Goal: Task Accomplishment & Management: Manage account settings

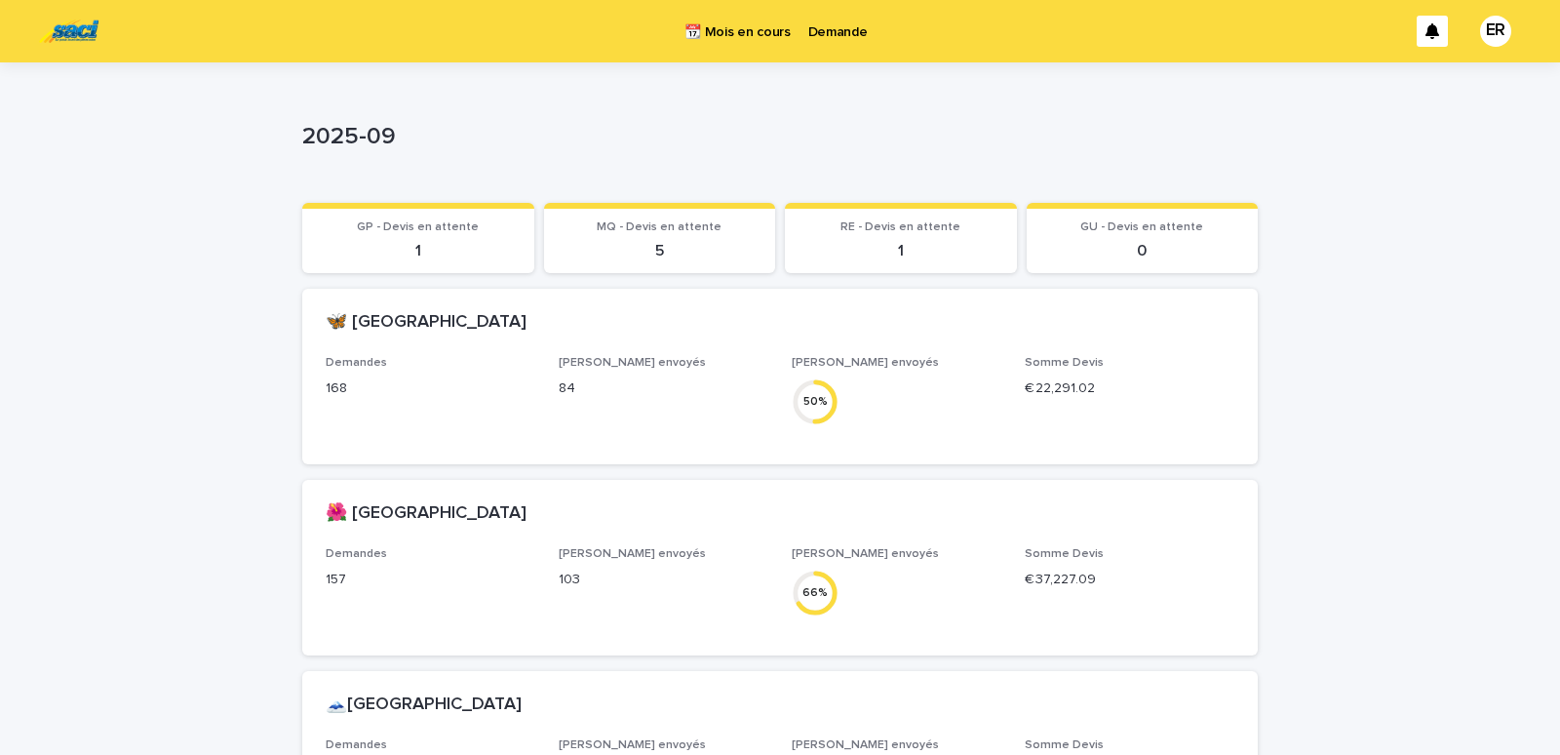
click at [836, 31] on p "Demande" at bounding box center [837, 20] width 59 height 41
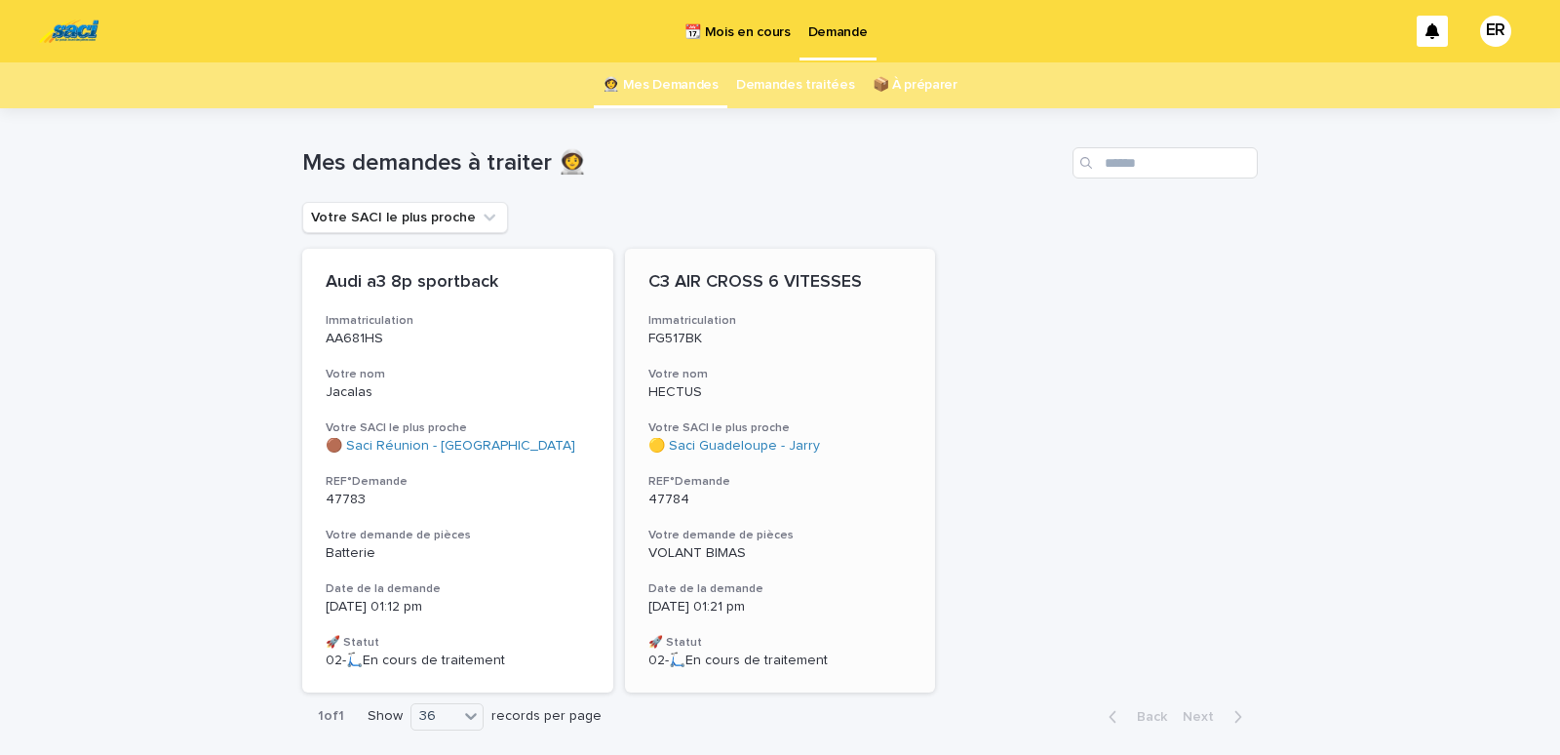
click at [751, 349] on div "C3 AIR CROSS 6 VITESSES Immatriculation FG517BK Votre nom HECTUS Votre SACI le …" at bounding box center [780, 471] width 311 height 444
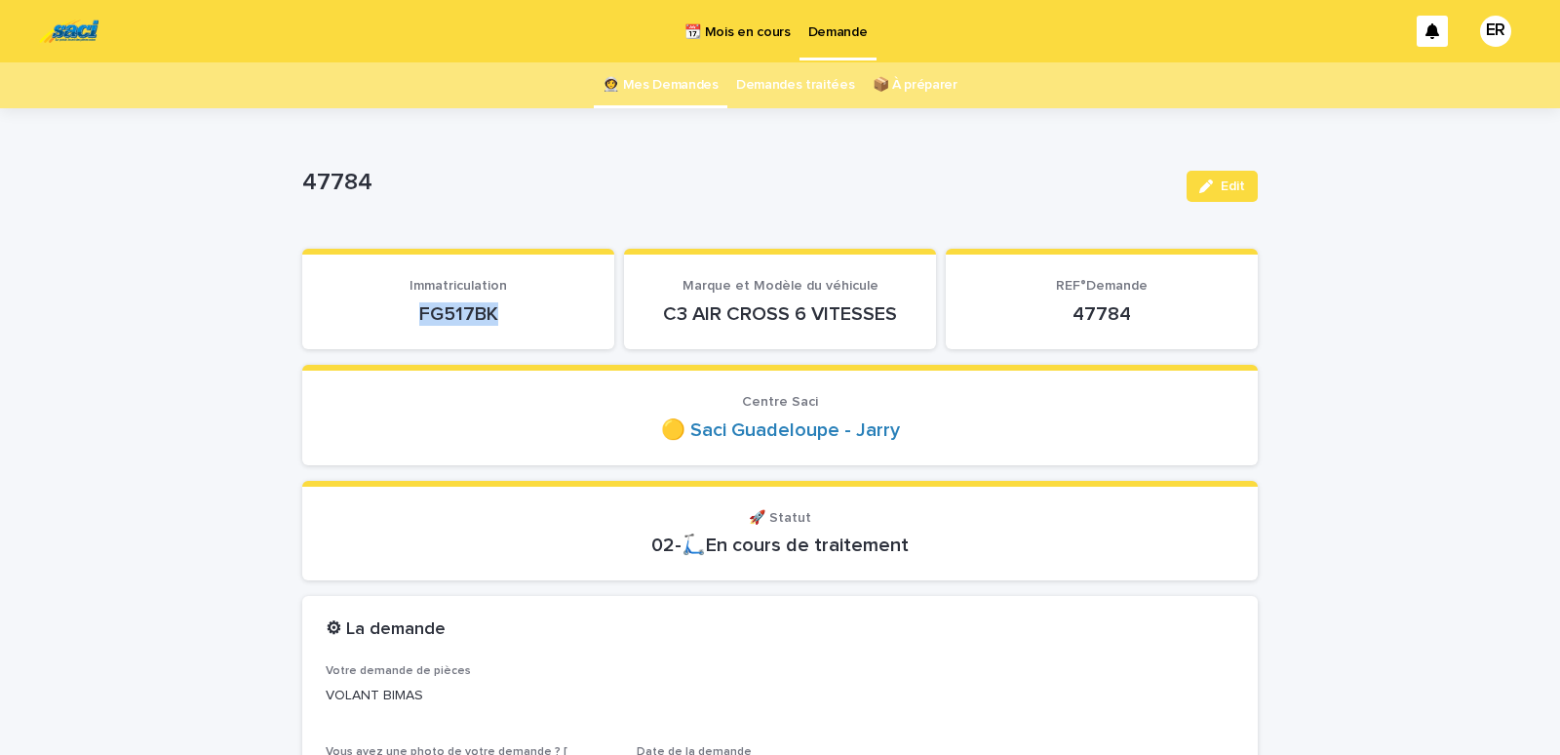
drag, startPoint x: 398, startPoint y: 313, endPoint x: 508, endPoint y: 308, distance: 110.3
click at [508, 308] on p "FG517BK" at bounding box center [458, 313] width 265 height 23
copy p "FG517BK"
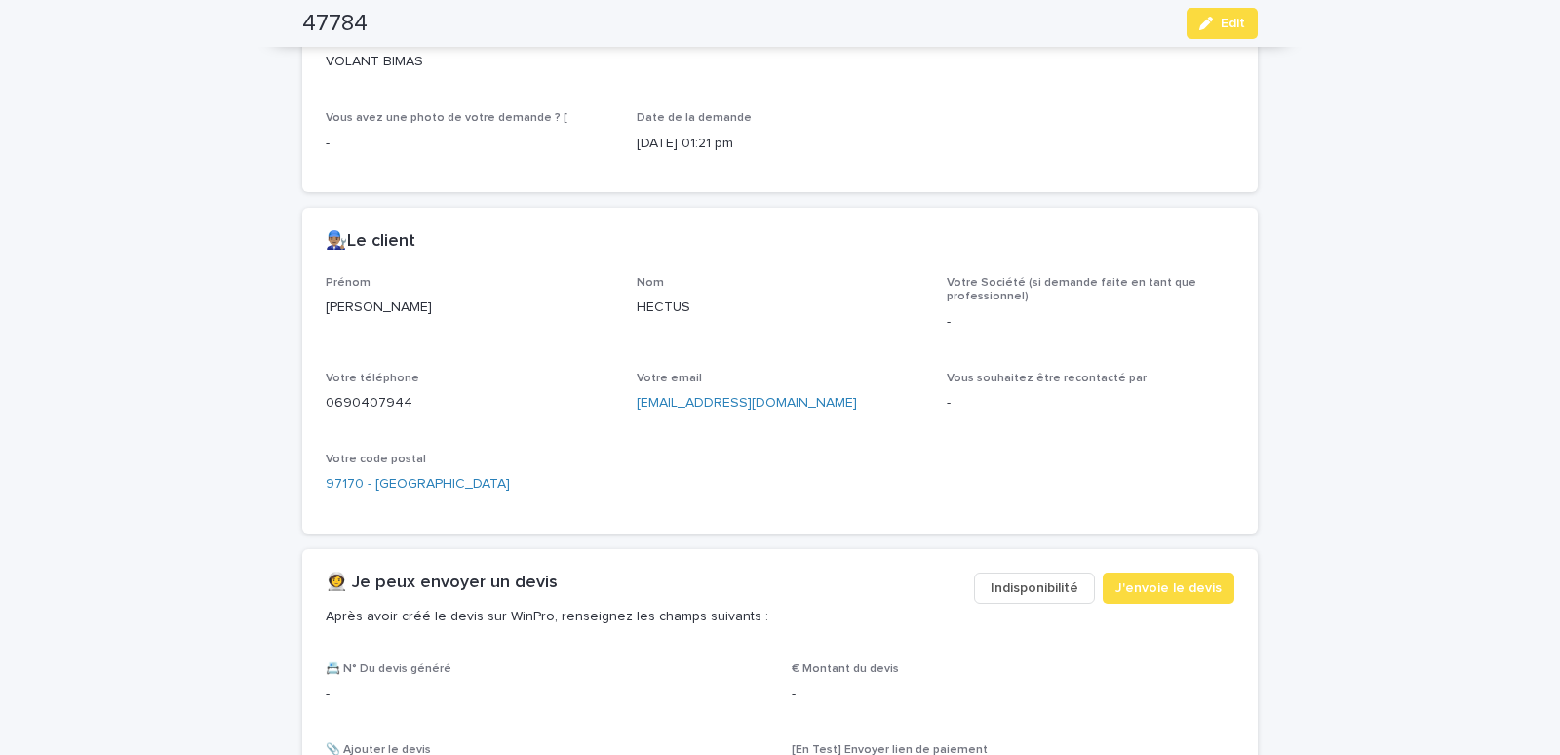
scroll to position [663, 0]
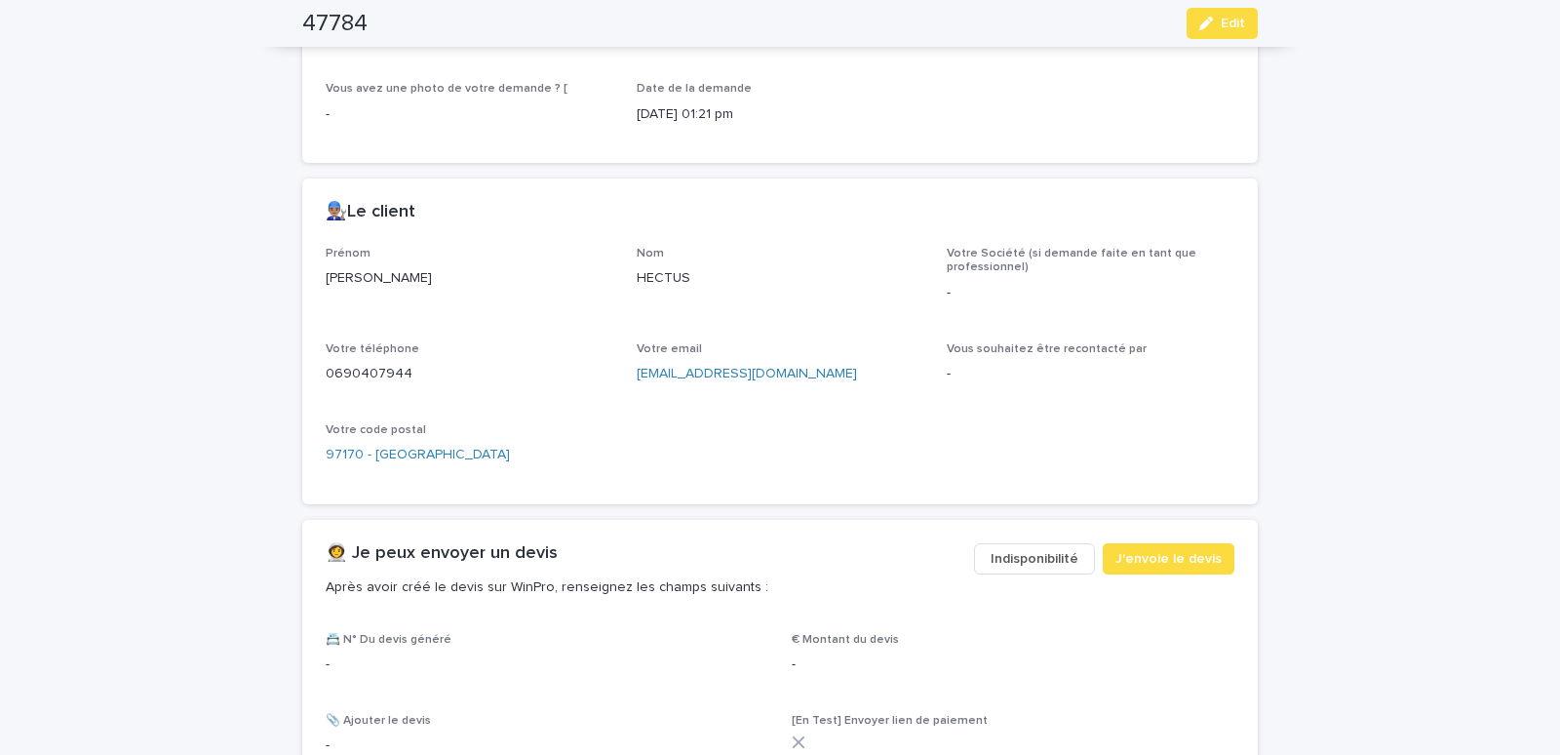
click at [1013, 553] on span "Indisponibilité" at bounding box center [1035, 559] width 88 height 20
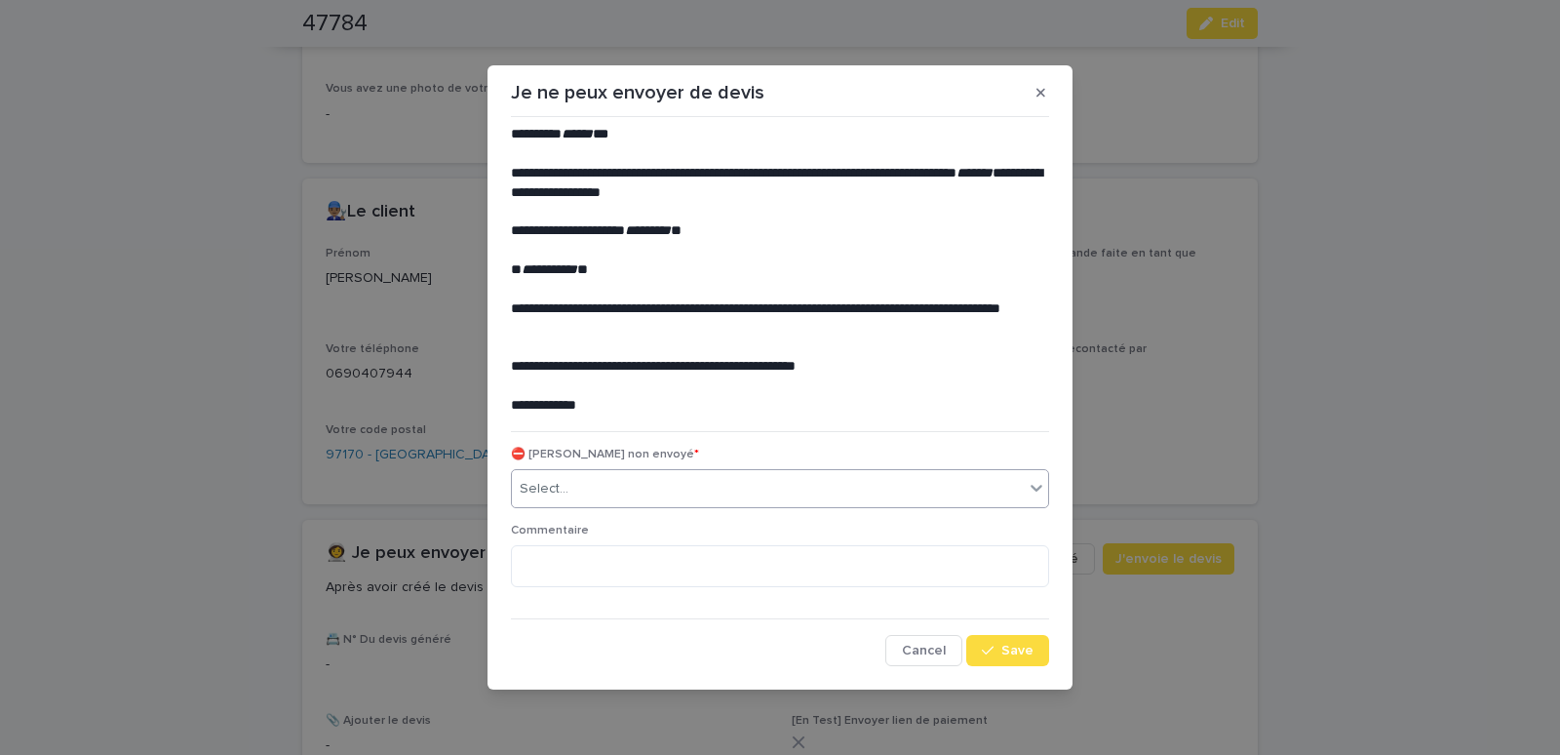
click at [606, 481] on div "Select..." at bounding box center [768, 489] width 512 height 32
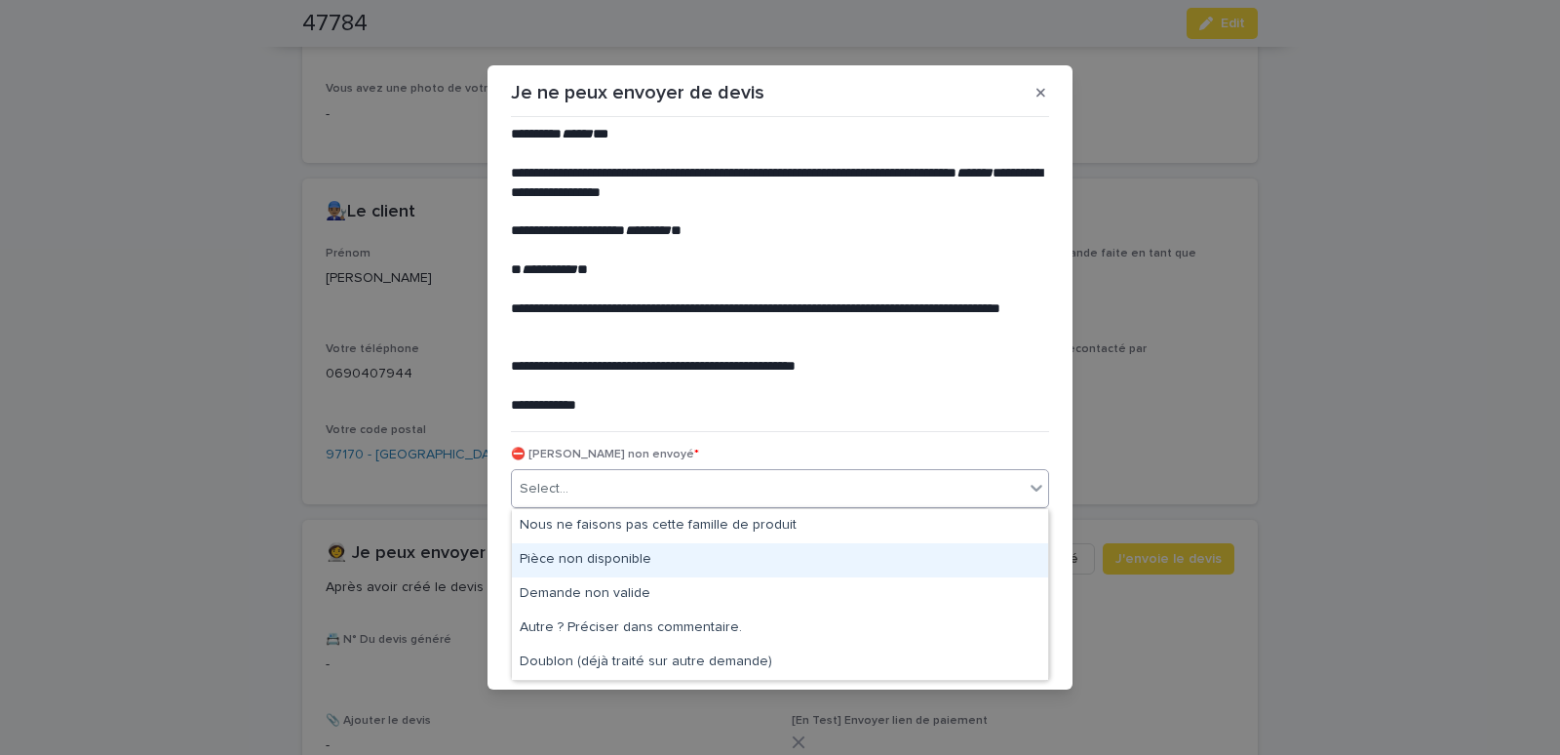
click at [602, 555] on div "Pièce non disponible" at bounding box center [780, 560] width 536 height 34
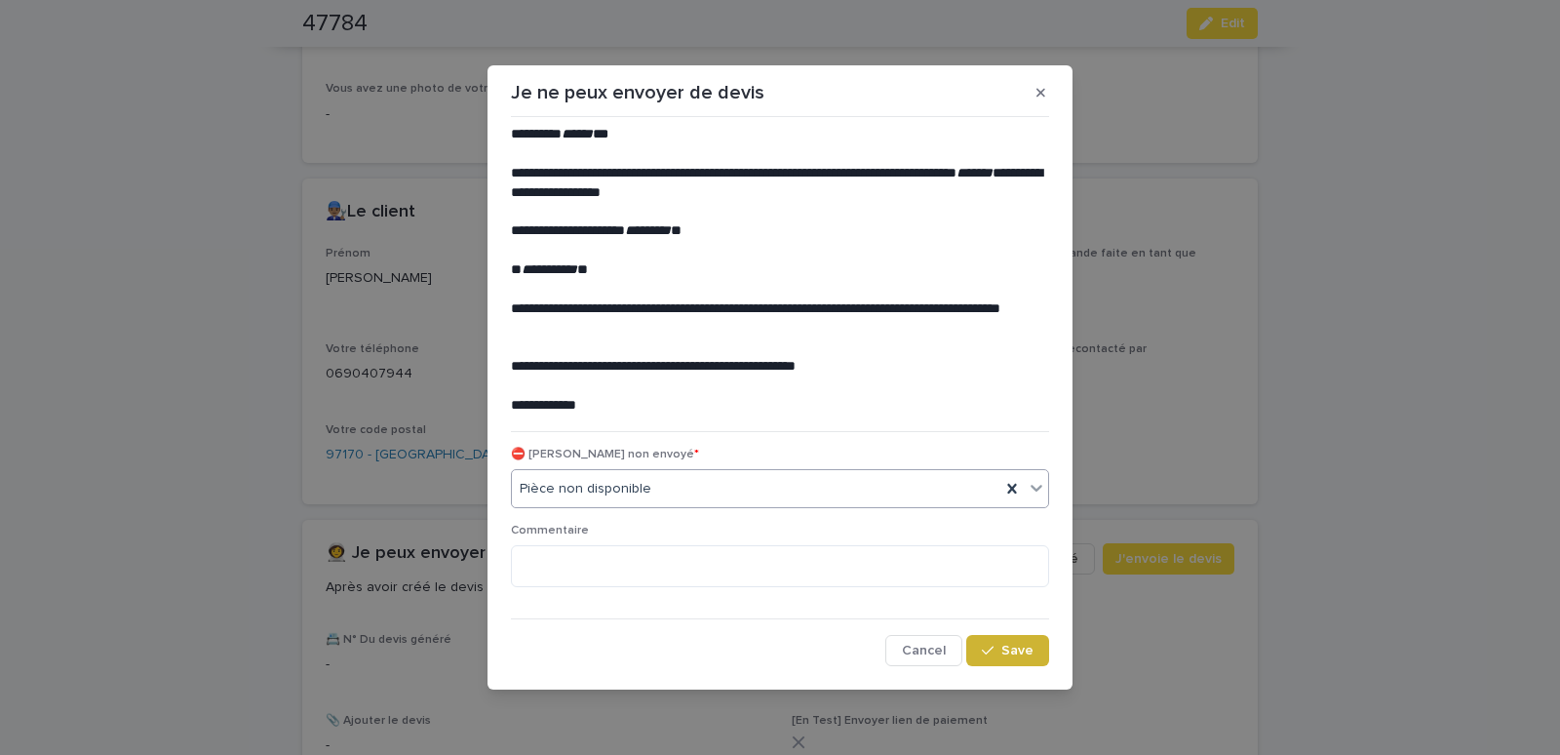
click at [1031, 656] on button "Save" at bounding box center [1007, 650] width 83 height 31
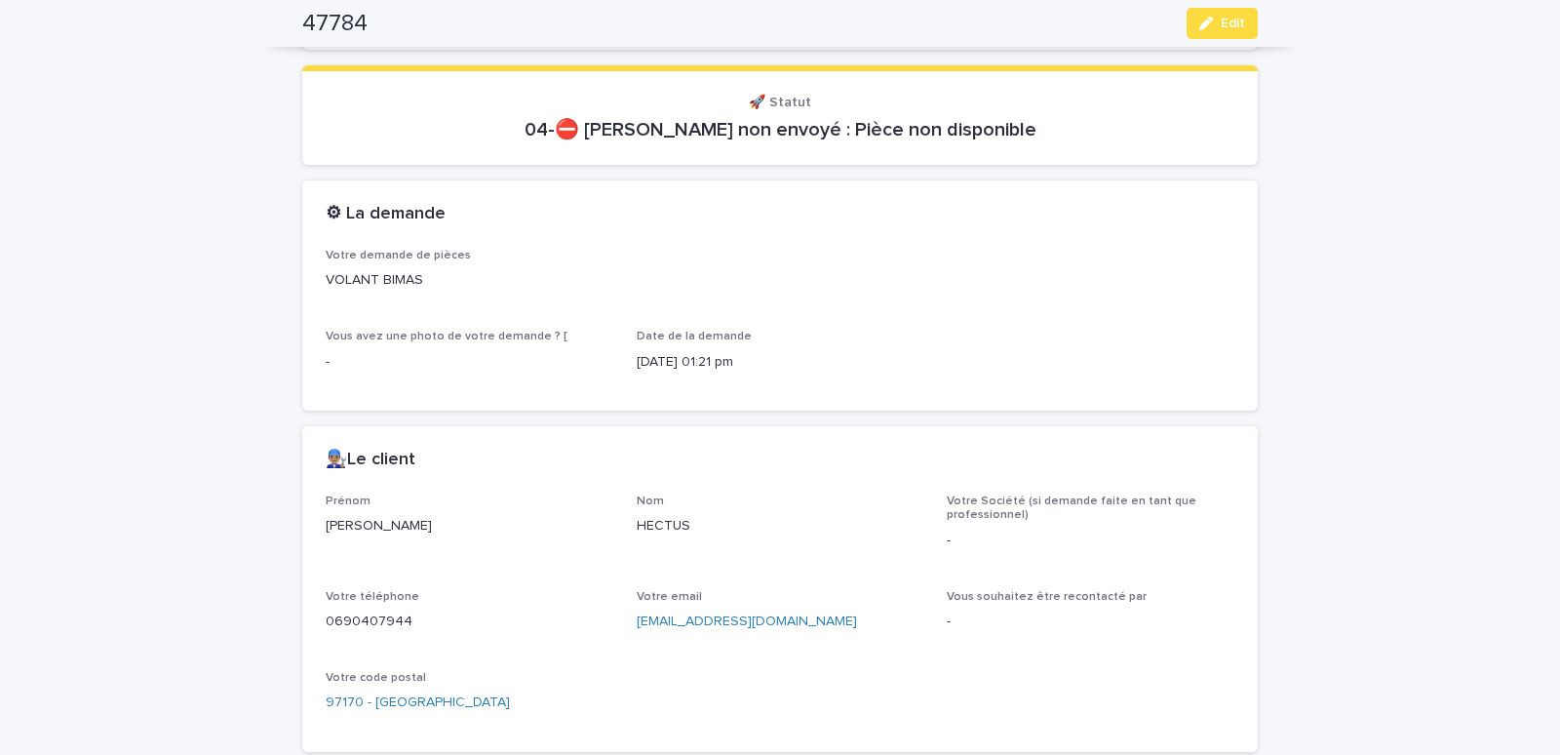
scroll to position [0, 0]
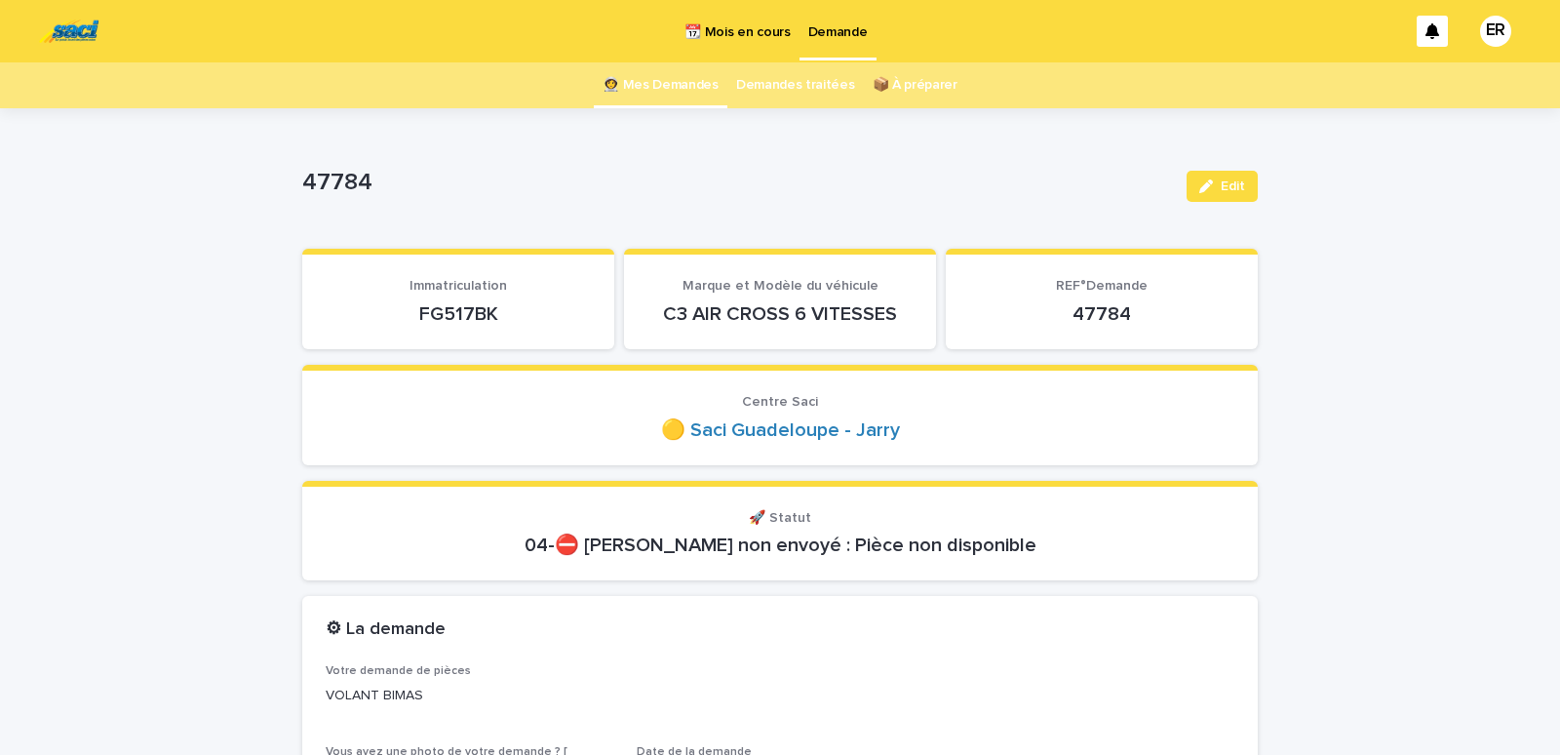
click at [650, 69] on link "👩‍🚀 Mes Demandes" at bounding box center [661, 85] width 116 height 46
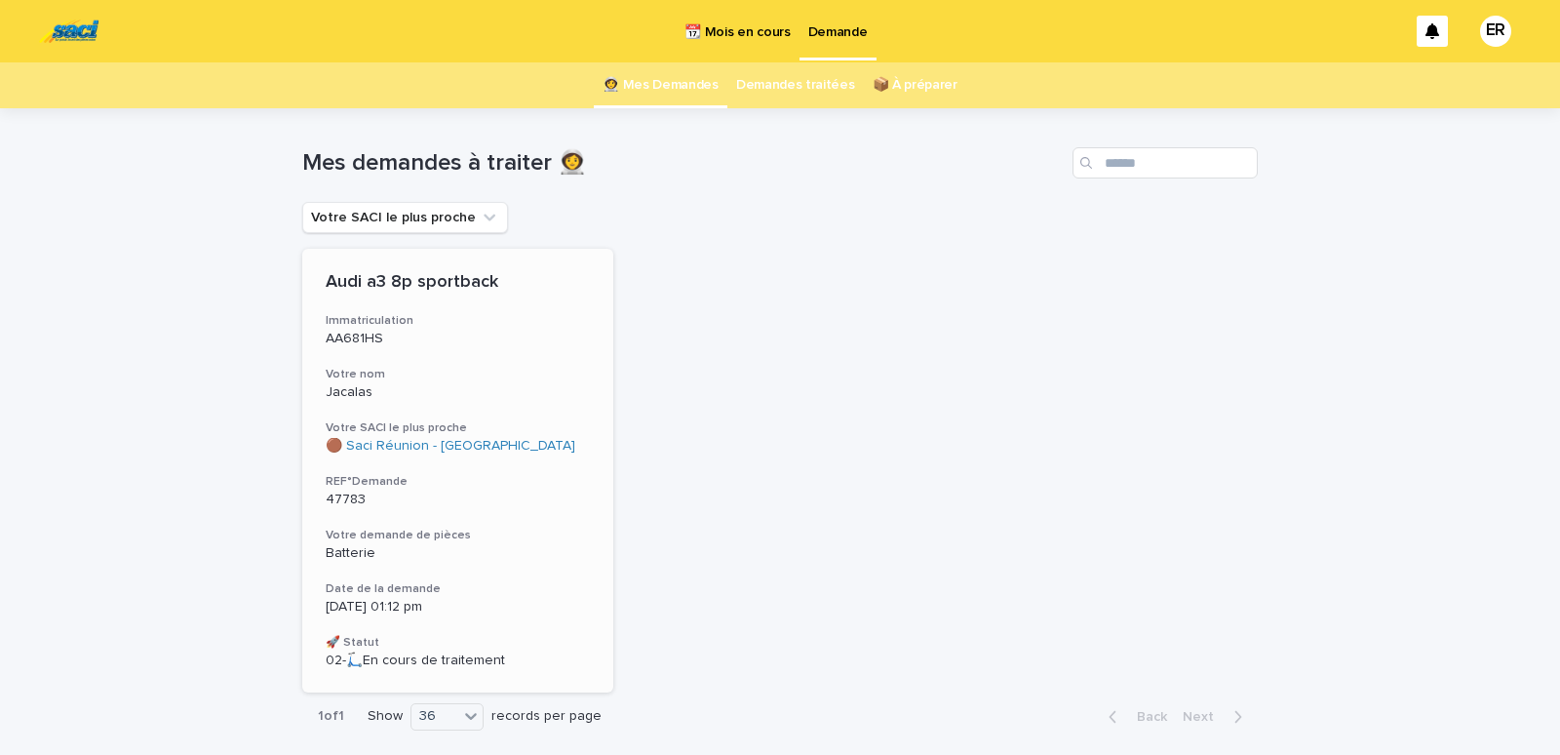
click at [445, 350] on div "Audi a3 8p sportback Immatriculation AA681HS Votre nom Jacalas Votre SACI le pl…" at bounding box center [457, 471] width 311 height 444
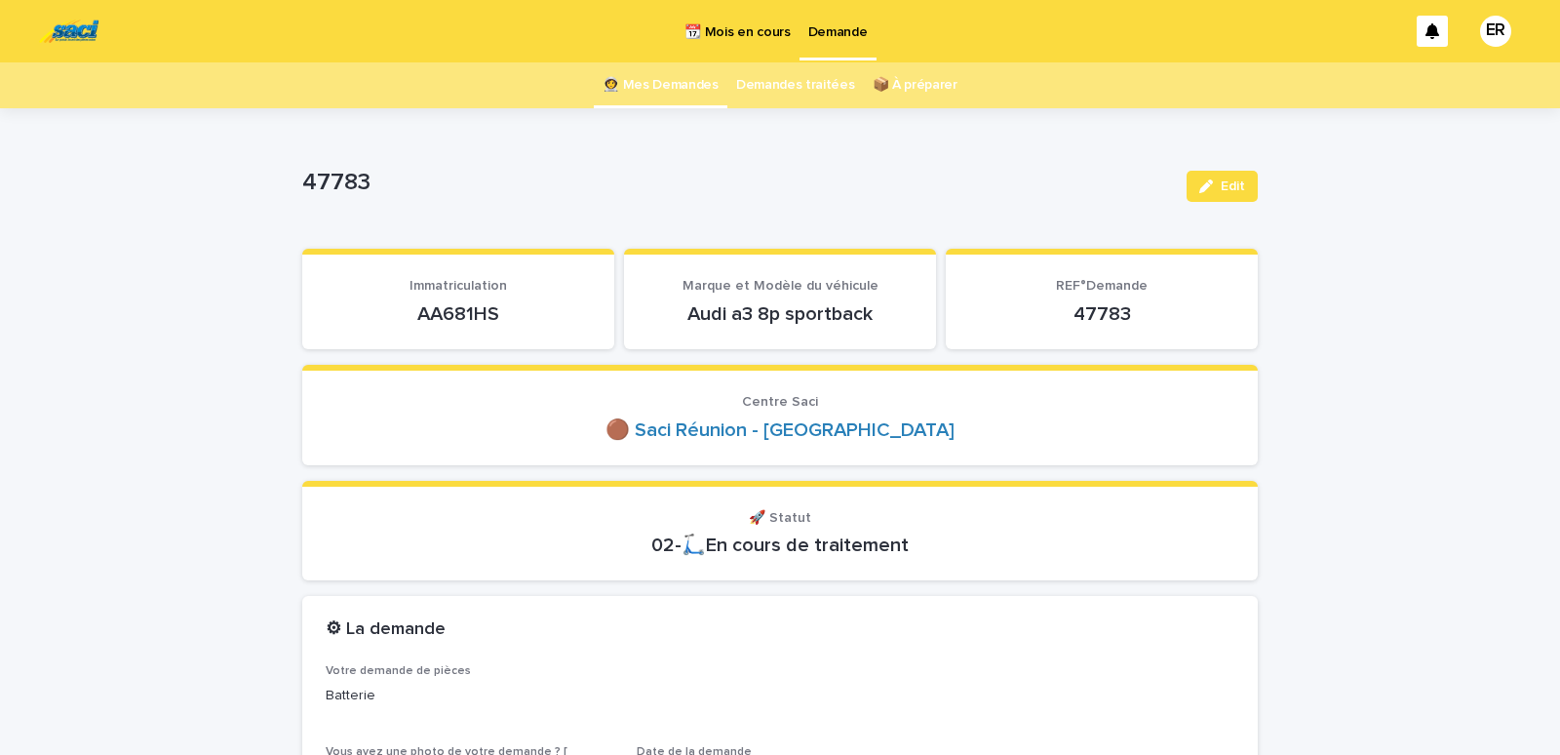
click at [777, 81] on link "Demandes traitées" at bounding box center [795, 85] width 119 height 46
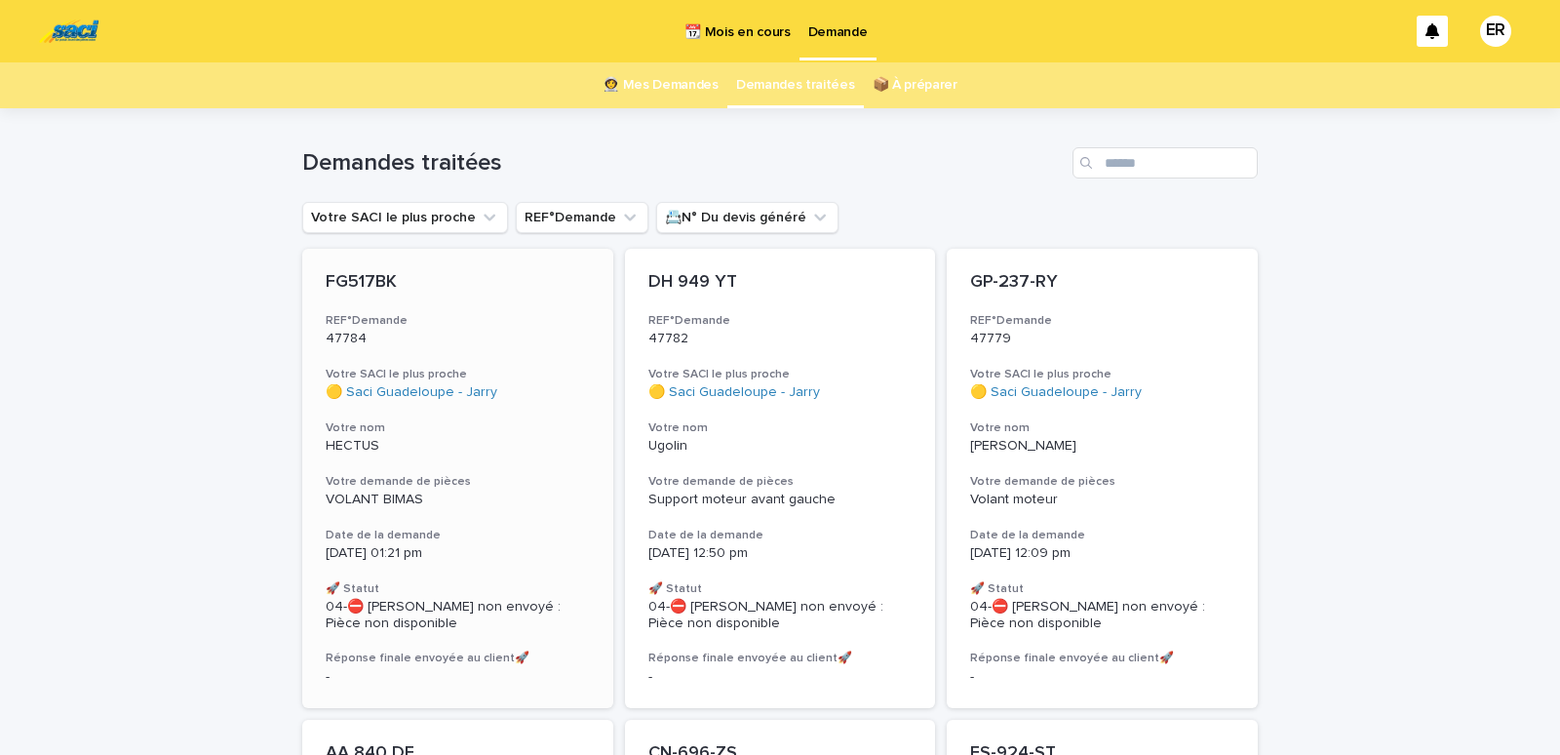
click at [397, 335] on p "47784" at bounding box center [458, 339] width 264 height 17
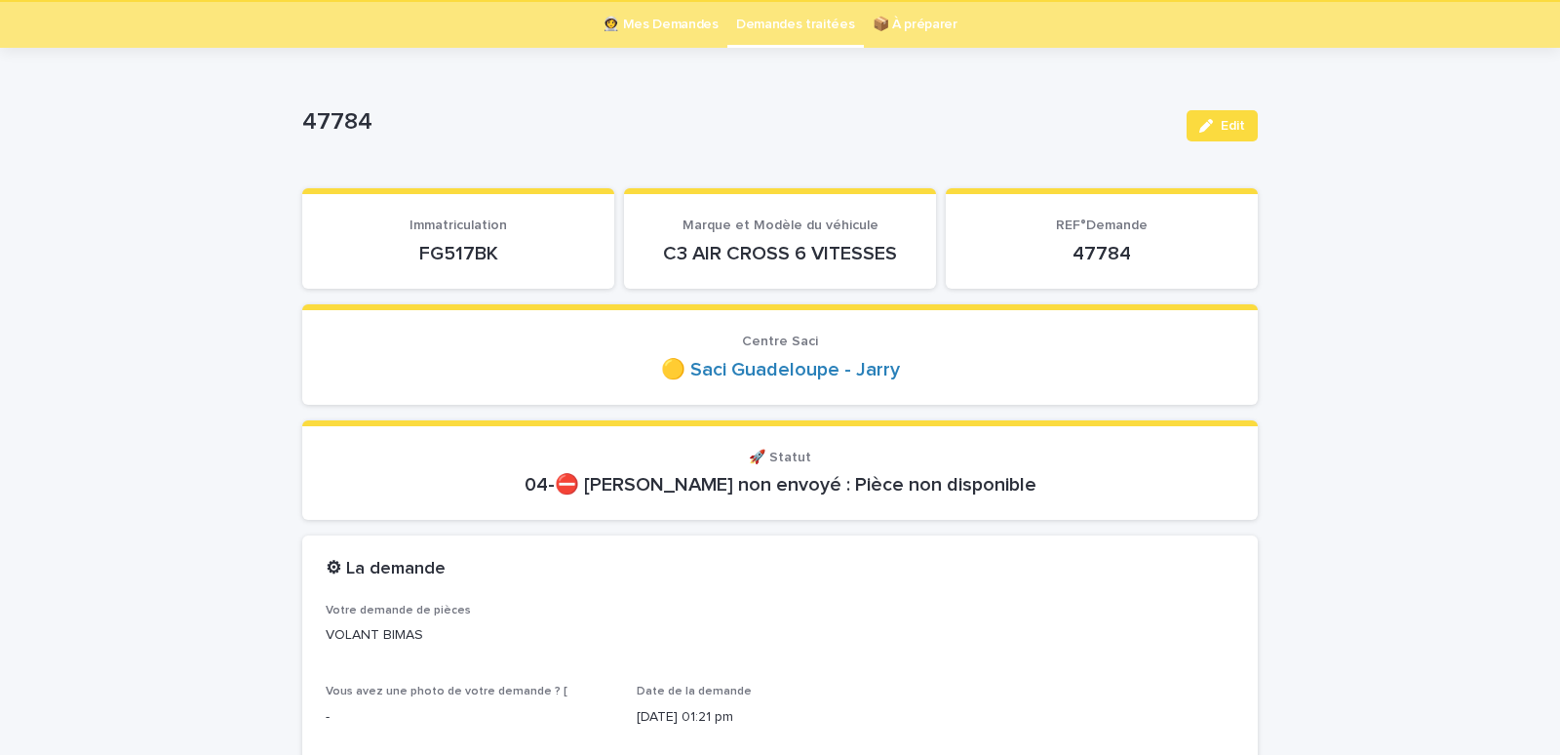
scroll to position [62, 0]
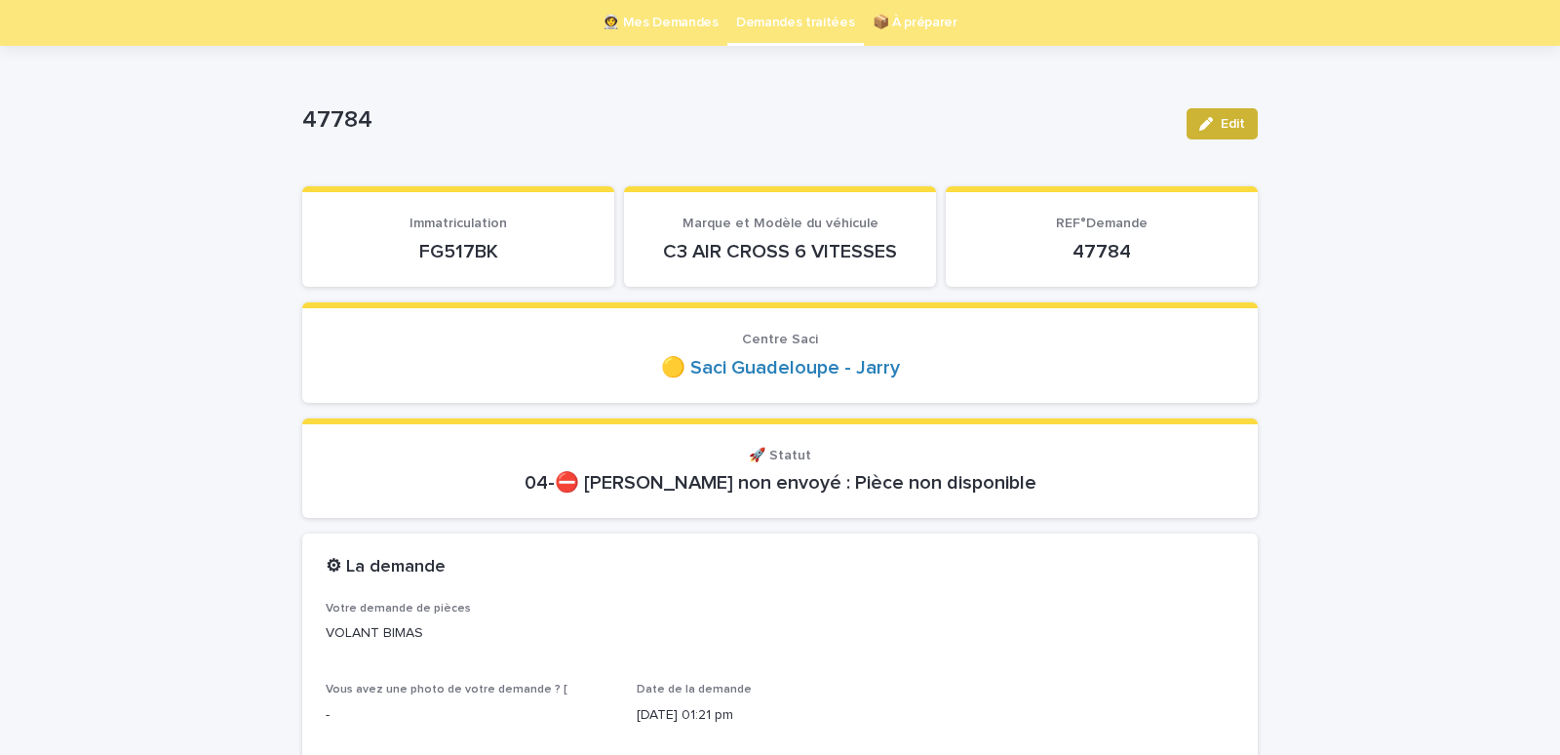
click at [1205, 123] on icon "button" at bounding box center [1206, 124] width 14 height 14
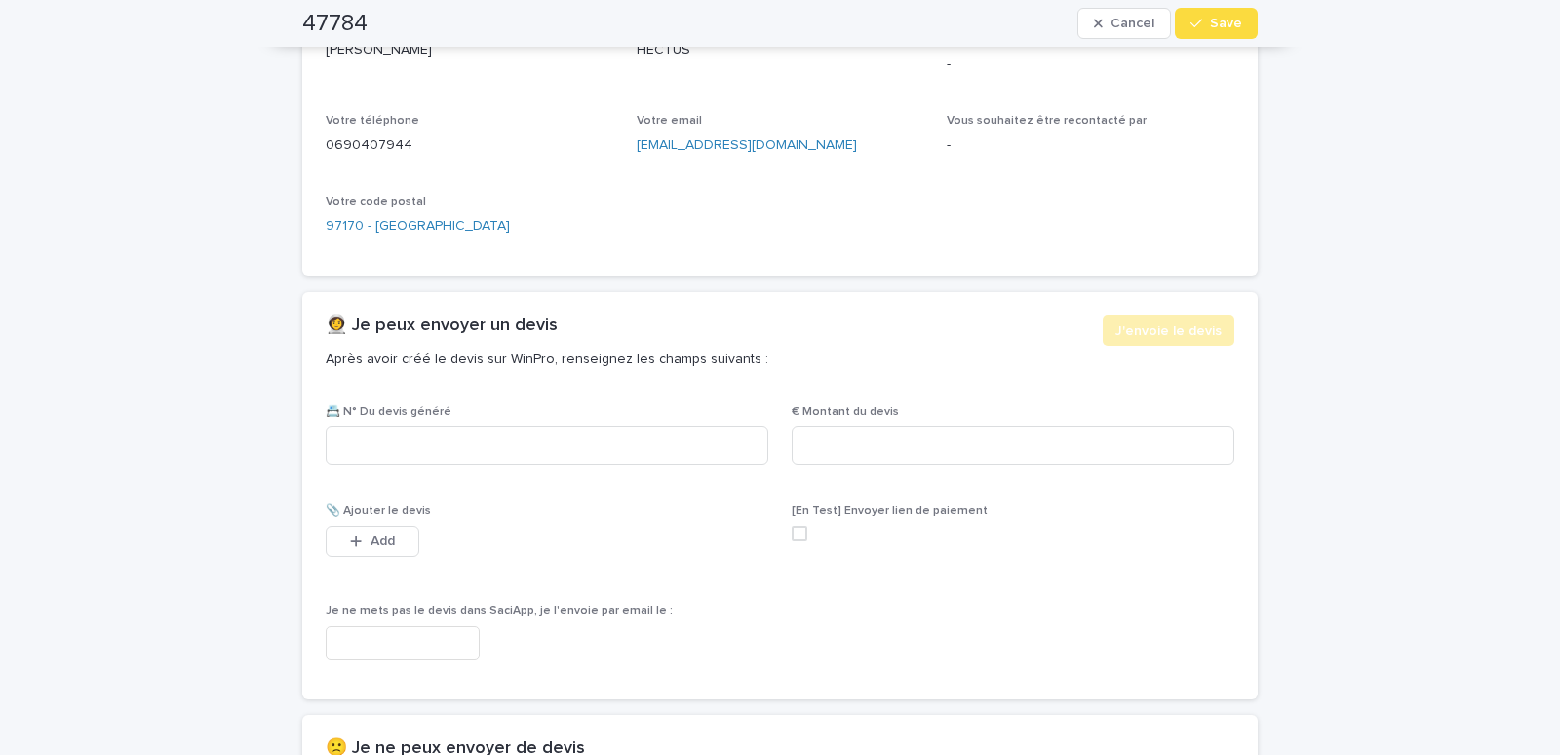
scroll to position [1306, 0]
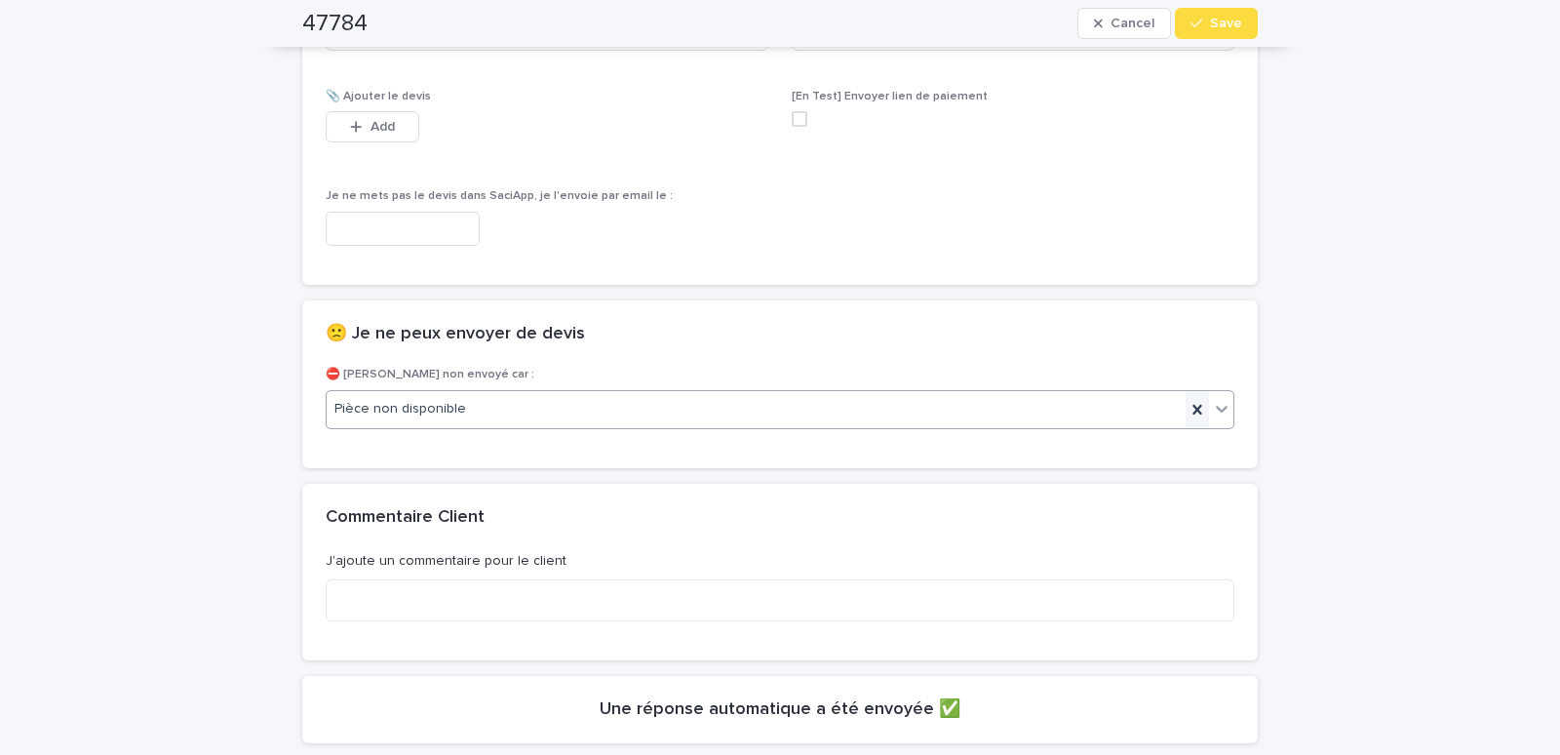
click at [1192, 406] on icon at bounding box center [1196, 409] width 9 height 10
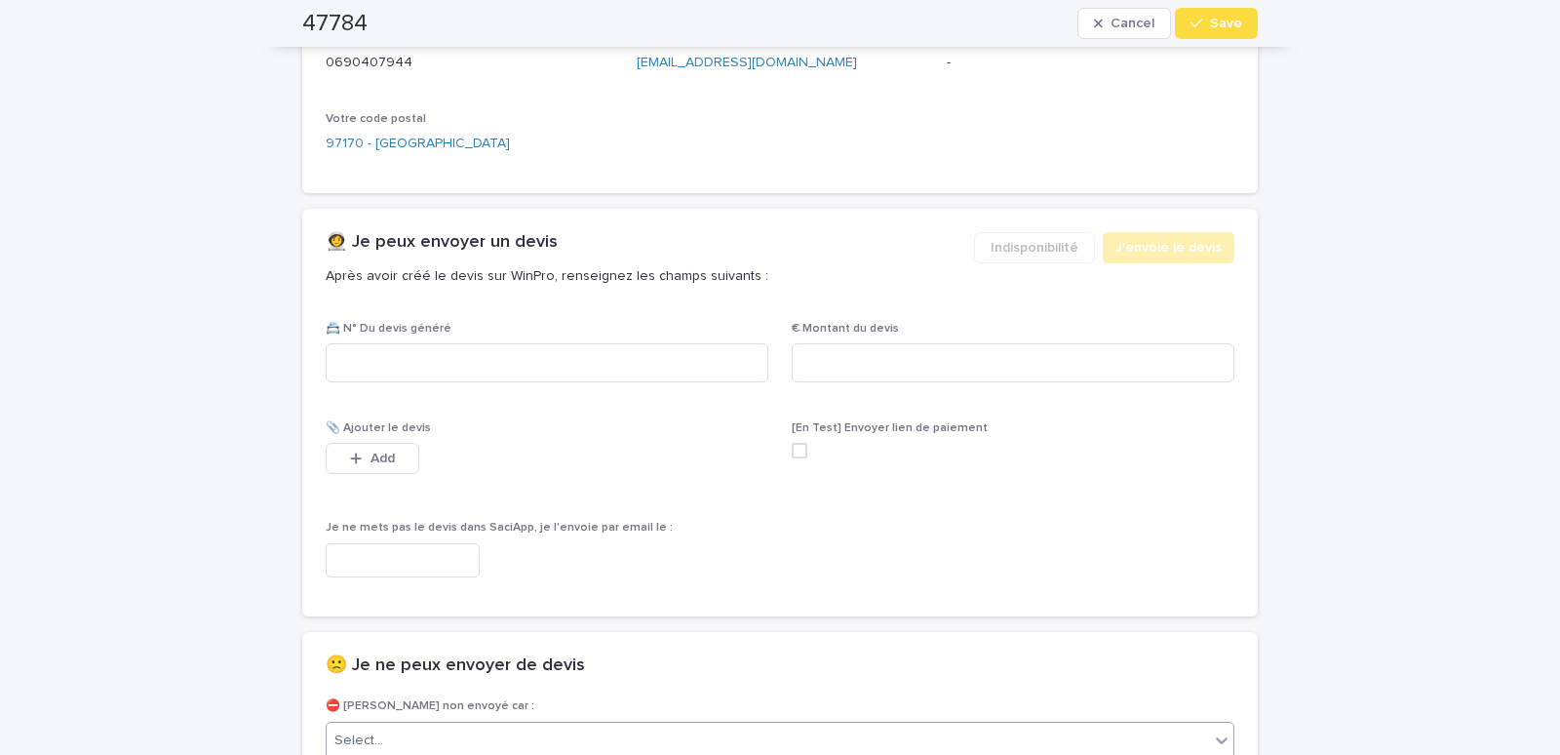
scroll to position [808, 0]
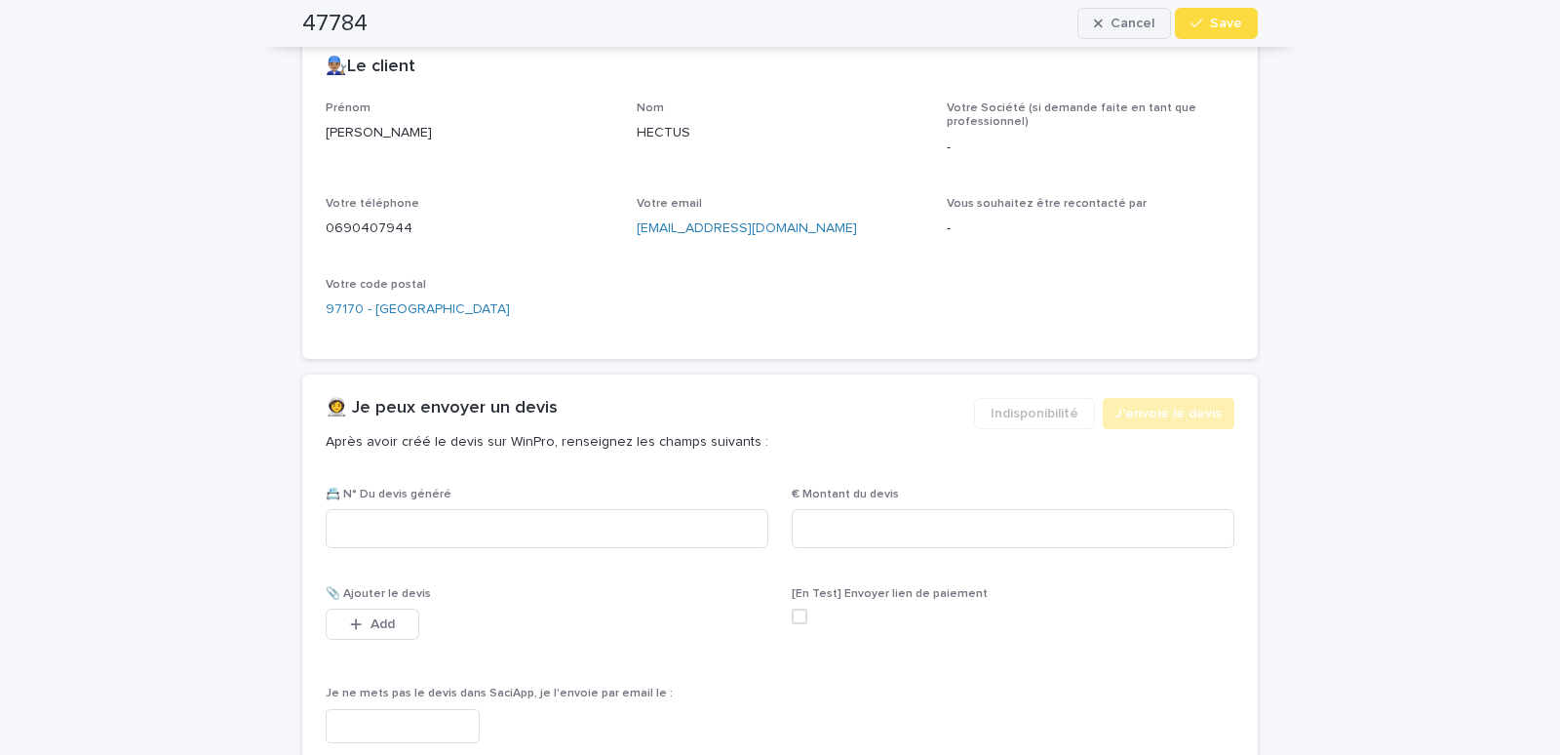
click at [1120, 22] on span "Cancel" at bounding box center [1133, 24] width 44 height 14
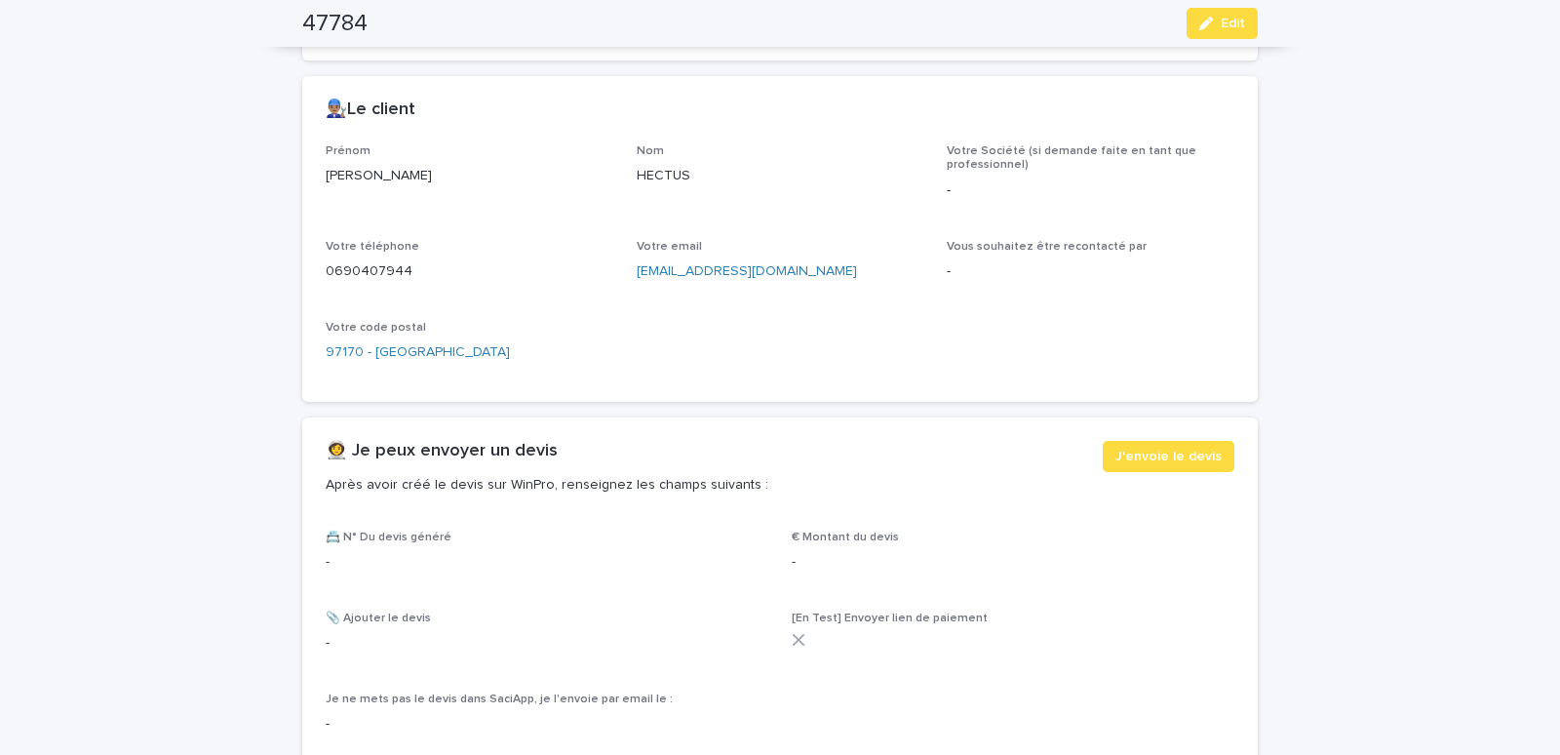
scroll to position [778, 0]
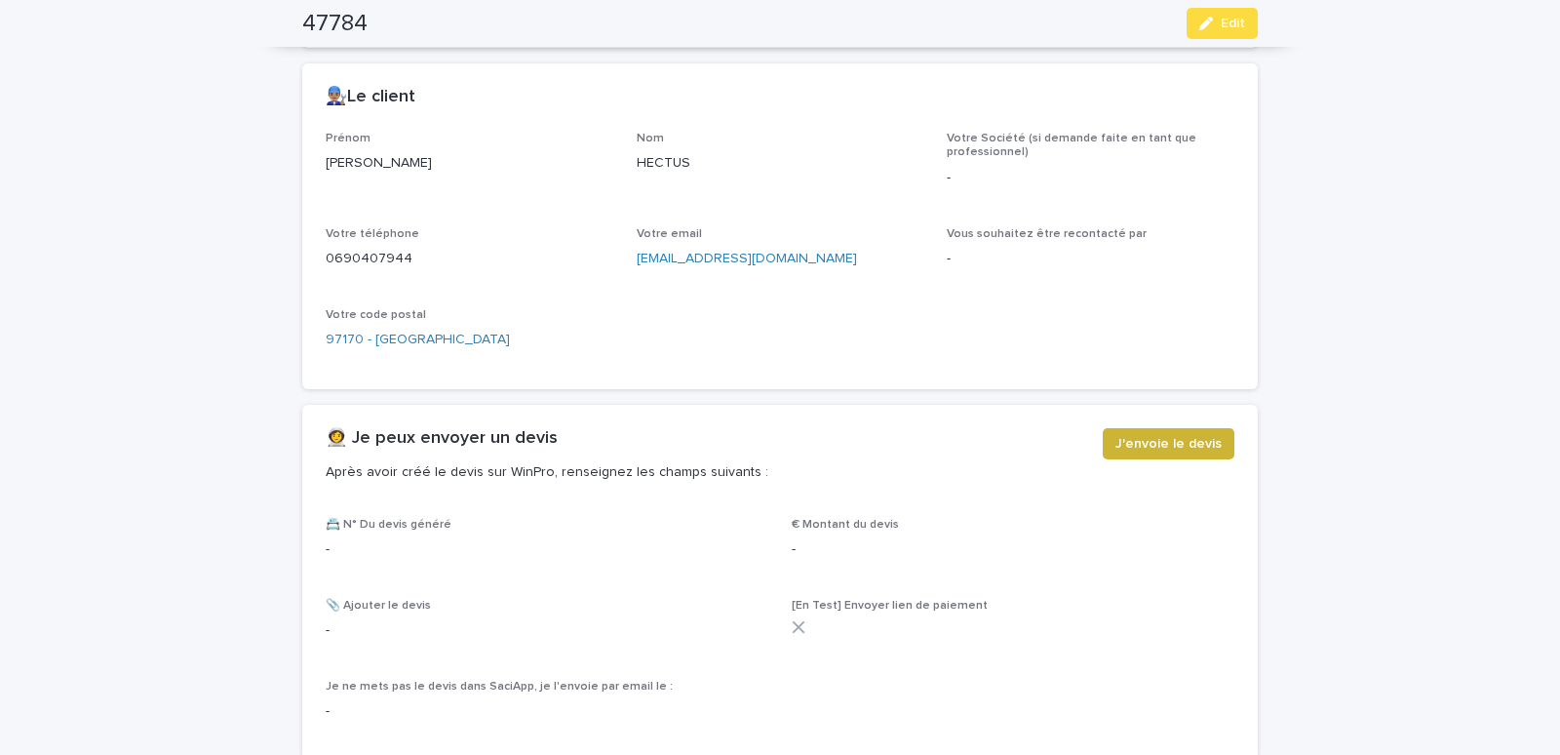
click at [1146, 444] on span "J'envoie le devis" at bounding box center [1168, 444] width 106 height 20
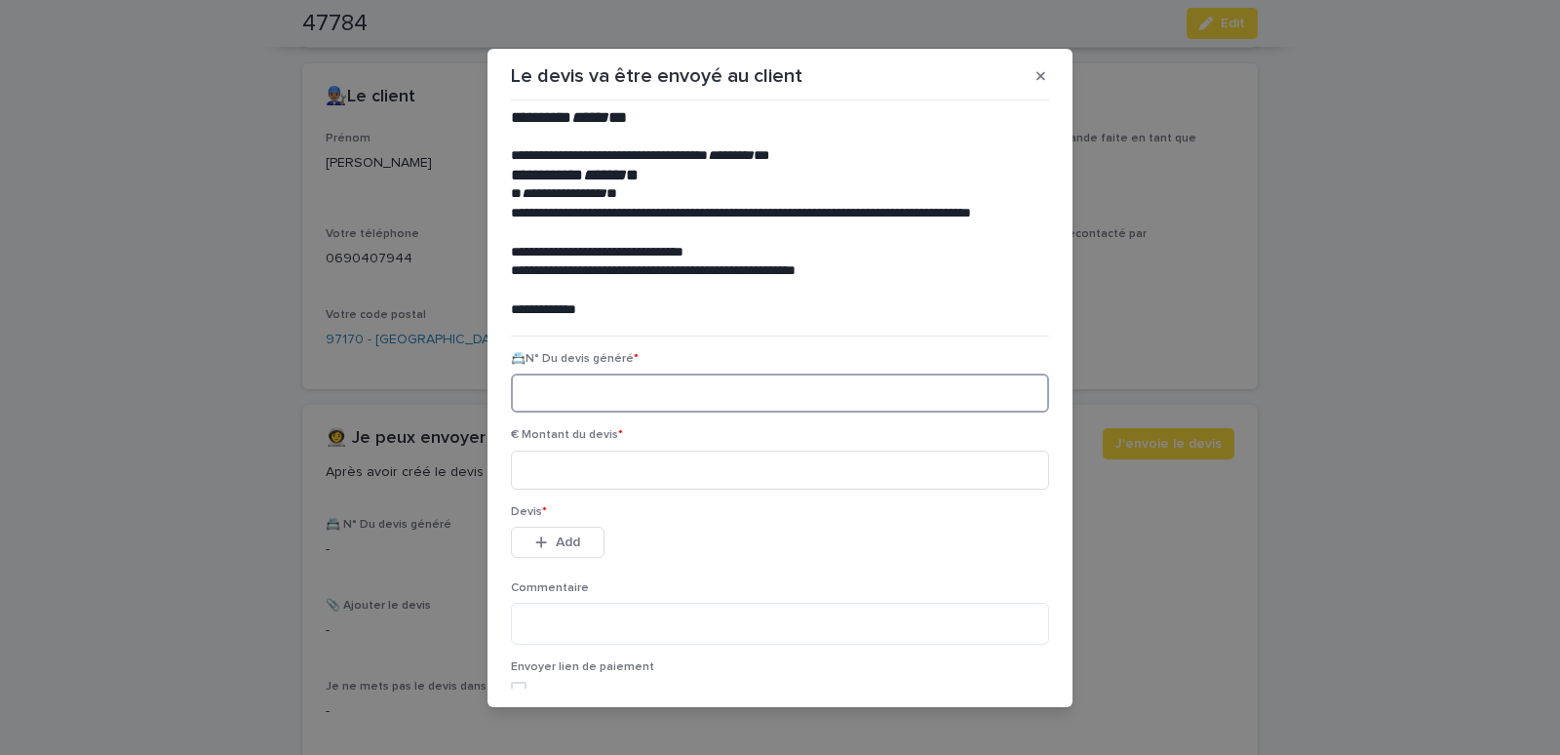
click at [626, 395] on input at bounding box center [780, 392] width 538 height 39
click at [1036, 70] on icon "button" at bounding box center [1040, 76] width 9 height 14
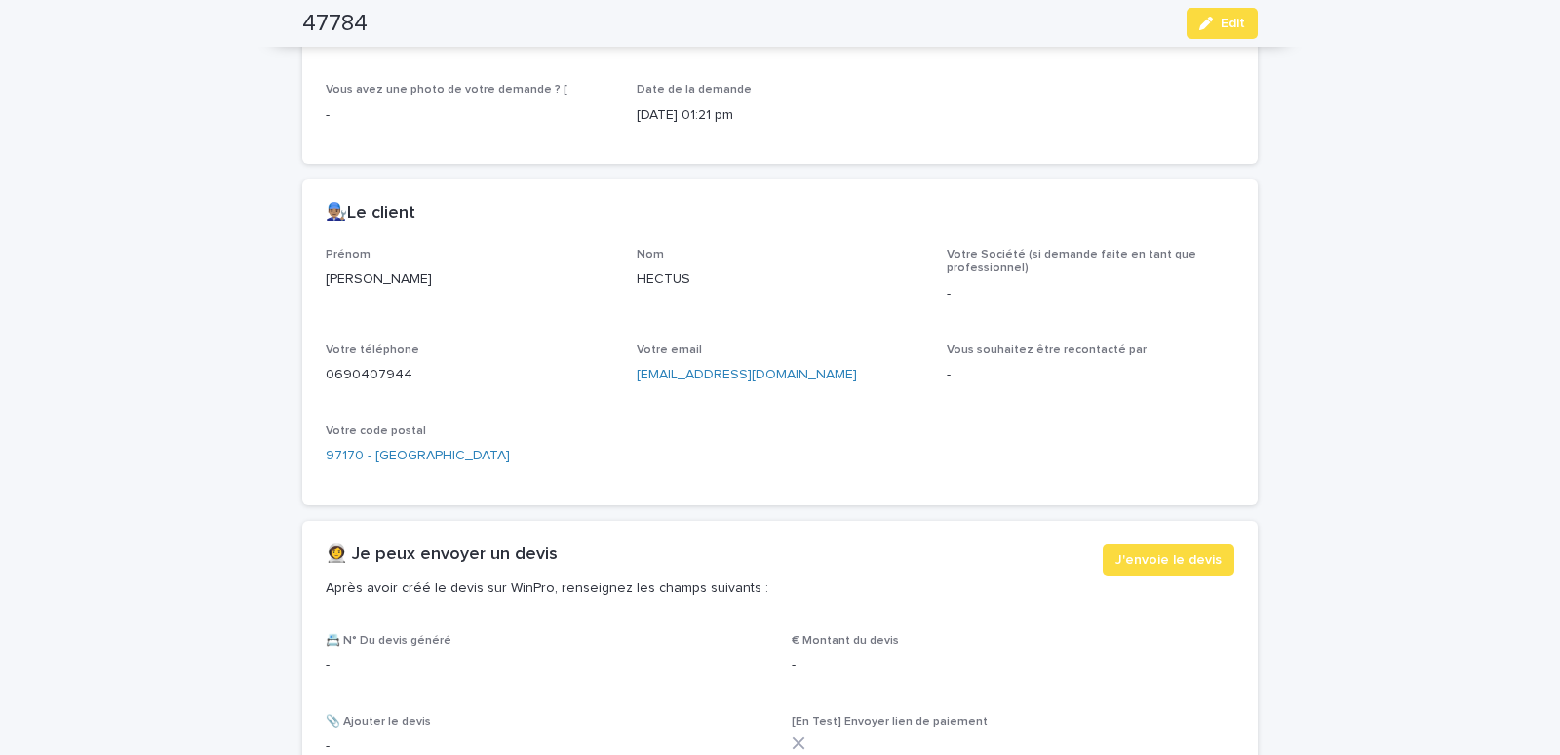
scroll to position [695, 0]
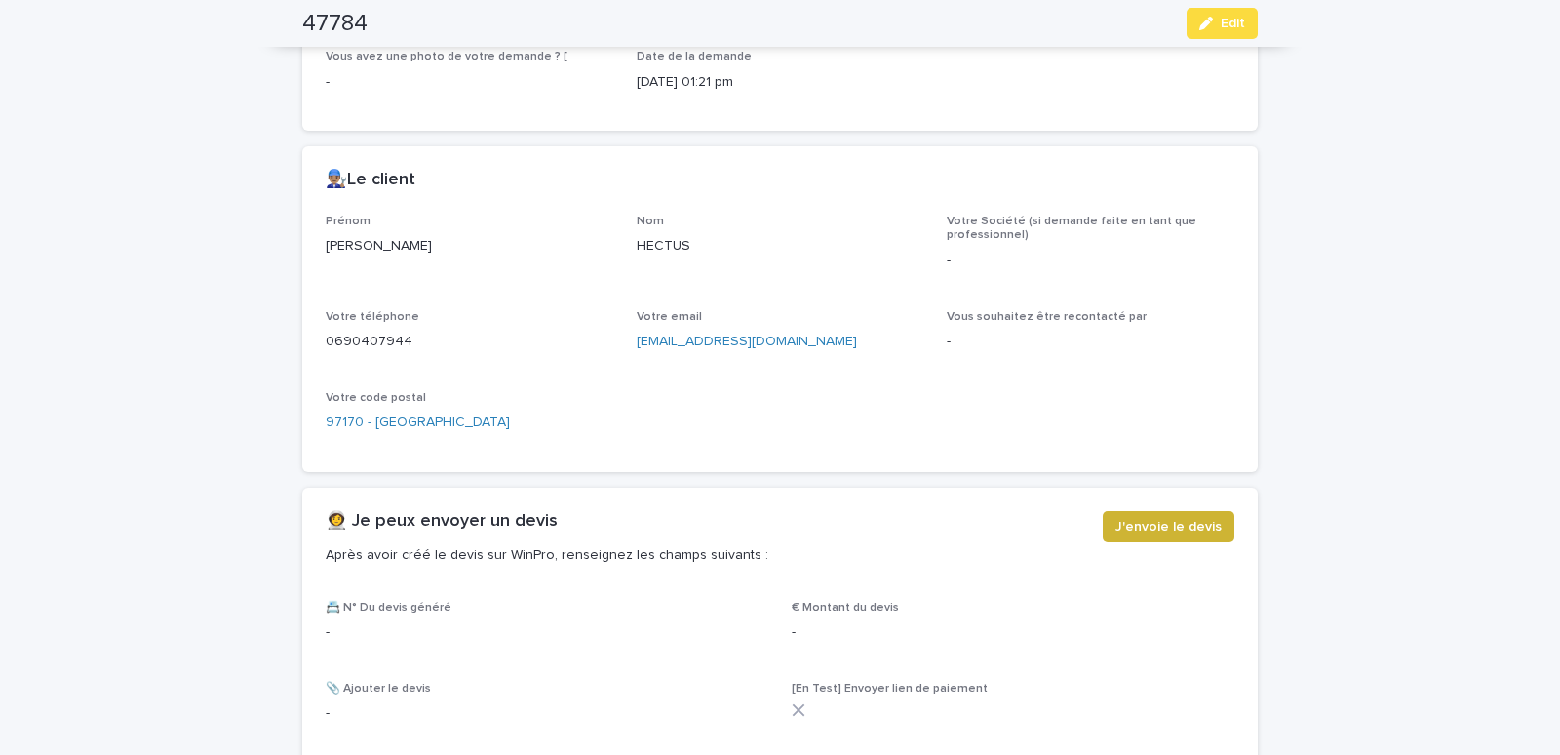
click at [1161, 525] on span "J'envoie le devis" at bounding box center [1168, 527] width 106 height 20
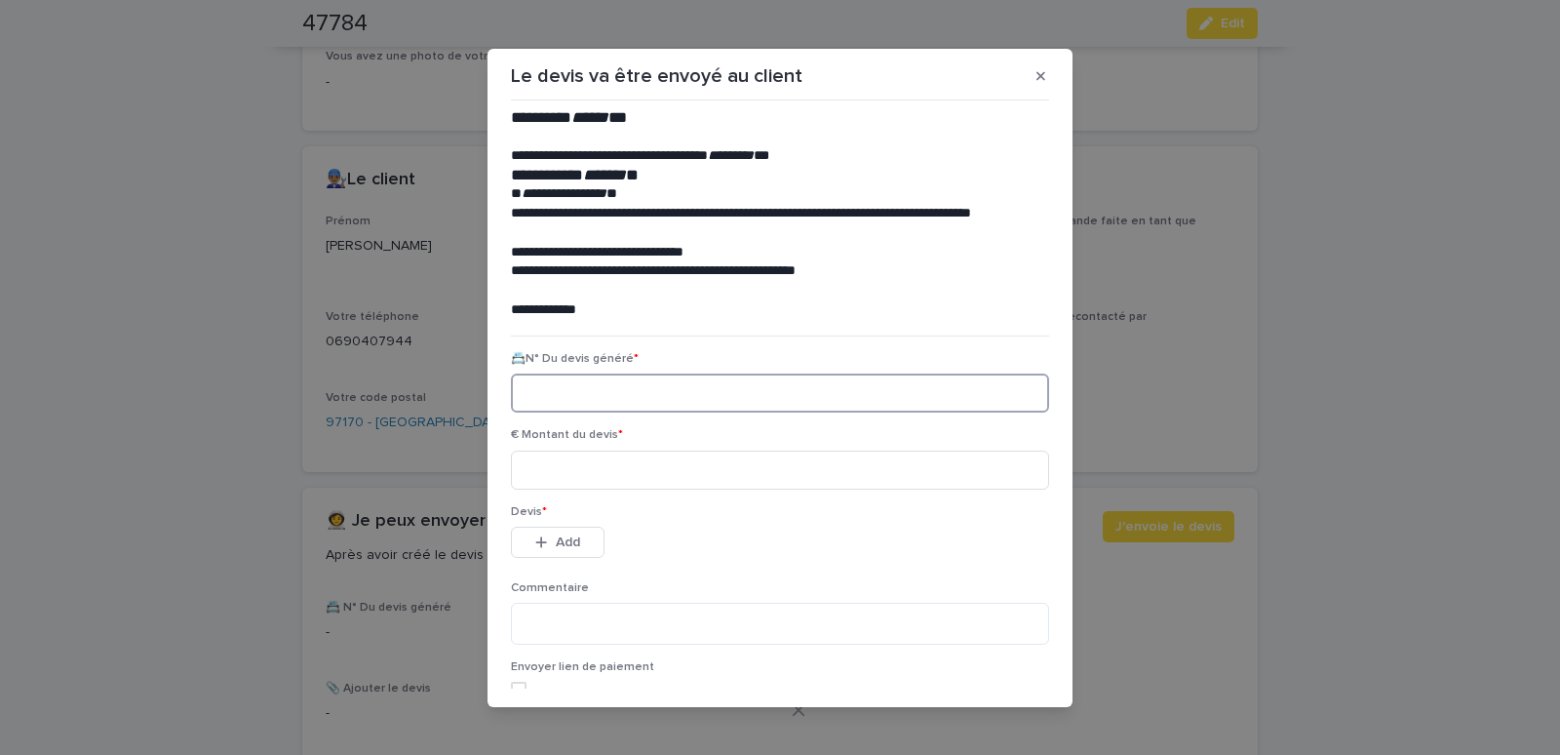
click at [611, 395] on input at bounding box center [780, 392] width 538 height 39
paste input "********"
type input "********"
click at [582, 469] on input at bounding box center [780, 469] width 538 height 39
type input "******"
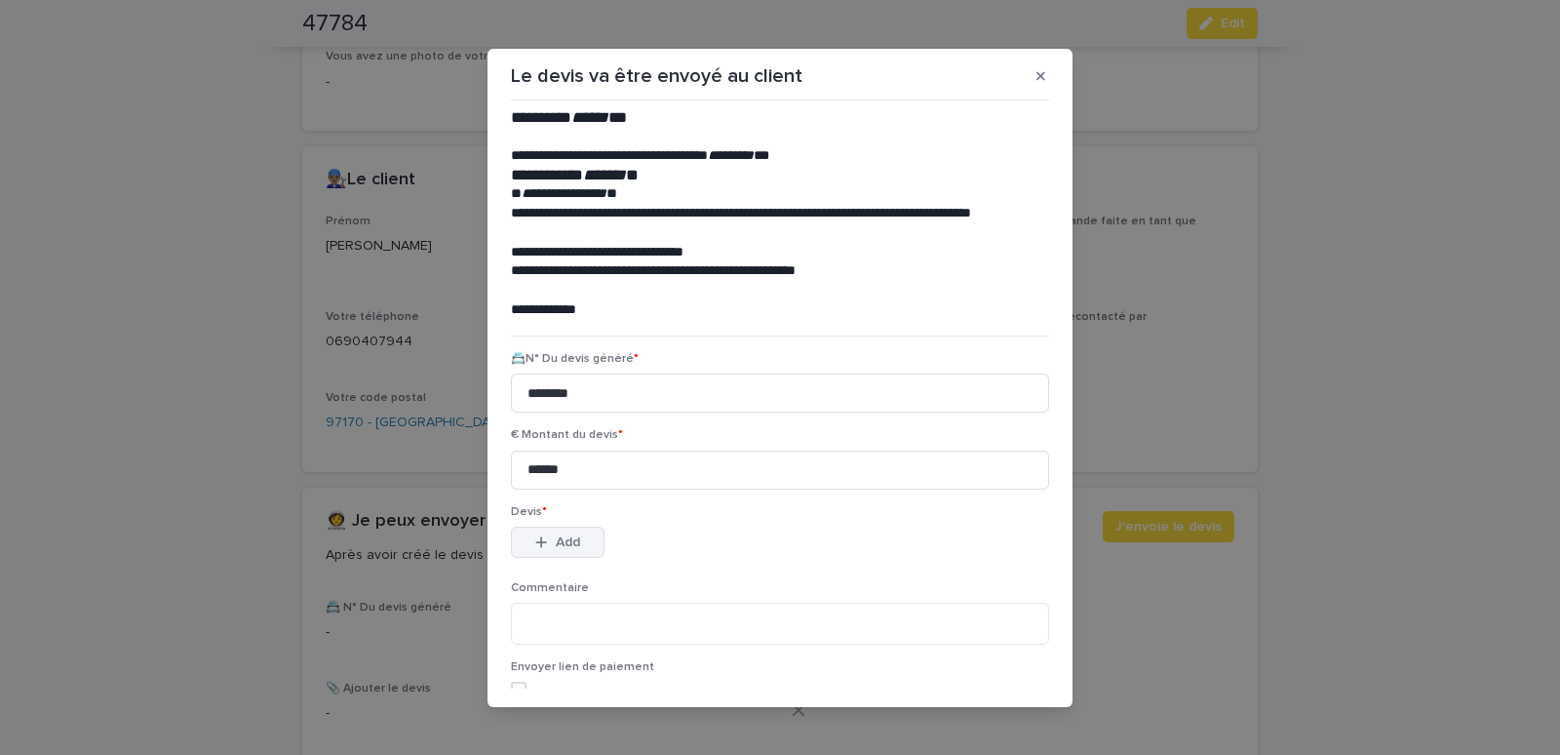
click at [556, 548] on span "Add" at bounding box center [568, 542] width 24 height 14
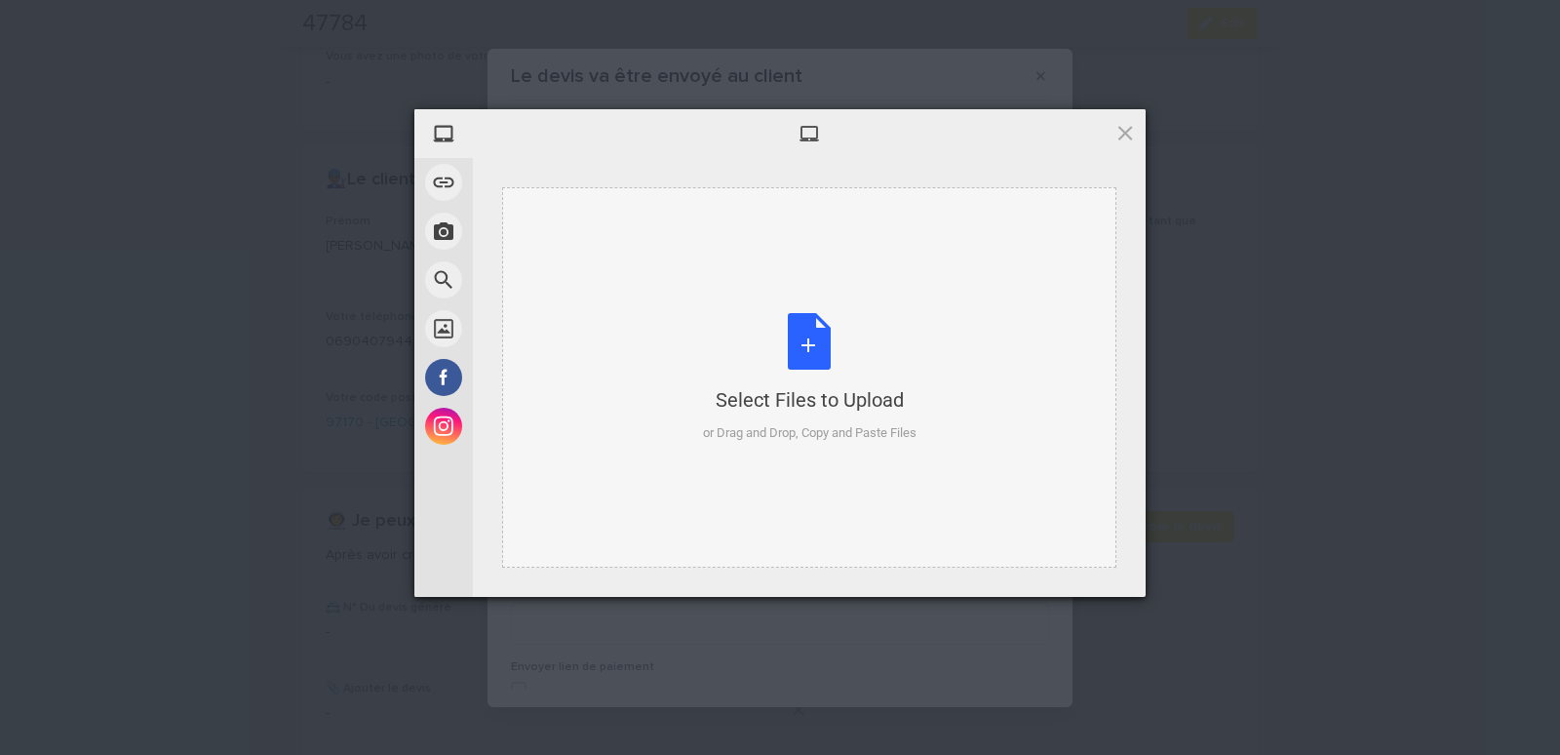
click at [554, 212] on div "Select Files to Upload or Drag and Drop, Copy and Paste Files" at bounding box center [809, 377] width 614 height 380
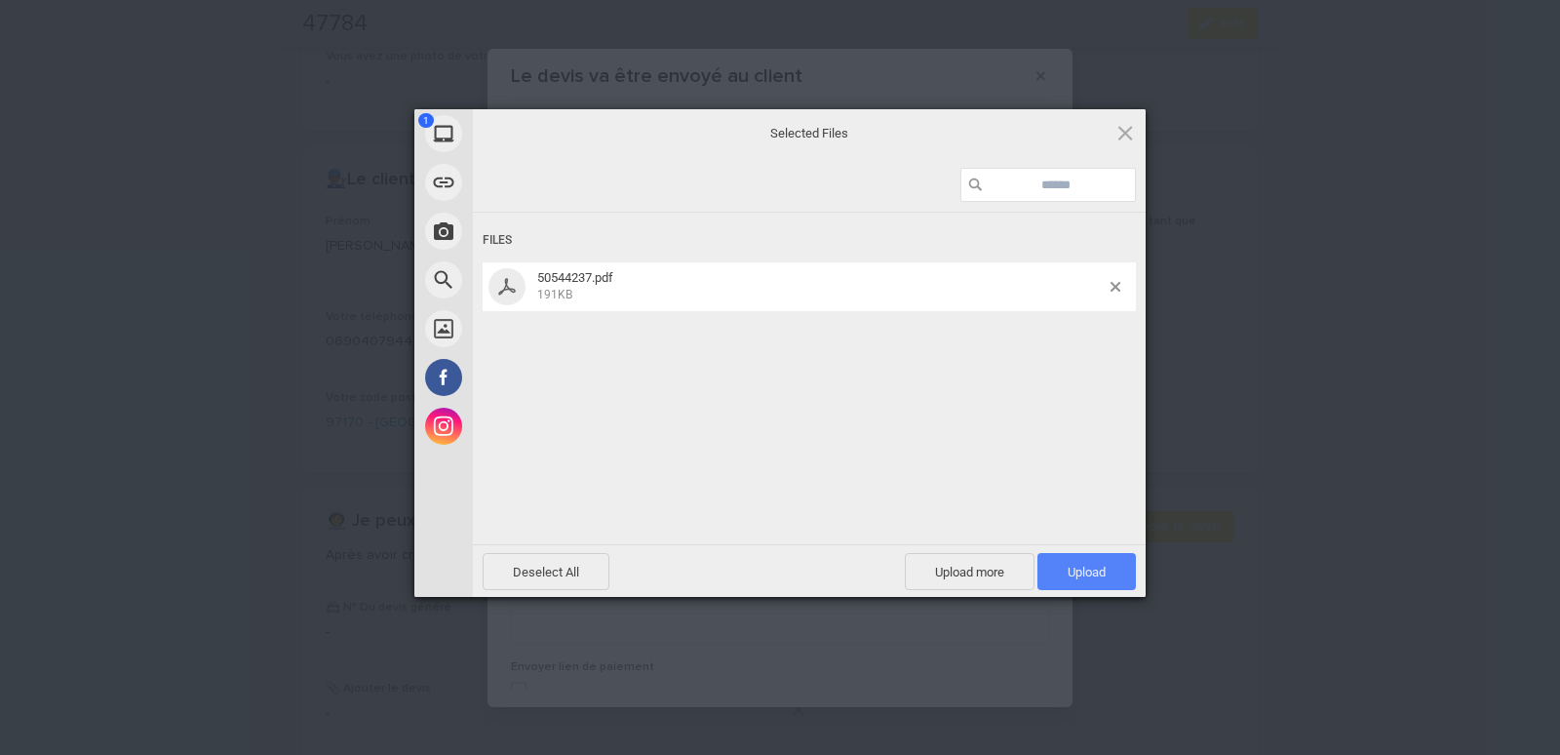
click at [1102, 573] on span "Upload 1" at bounding box center [1087, 572] width 38 height 15
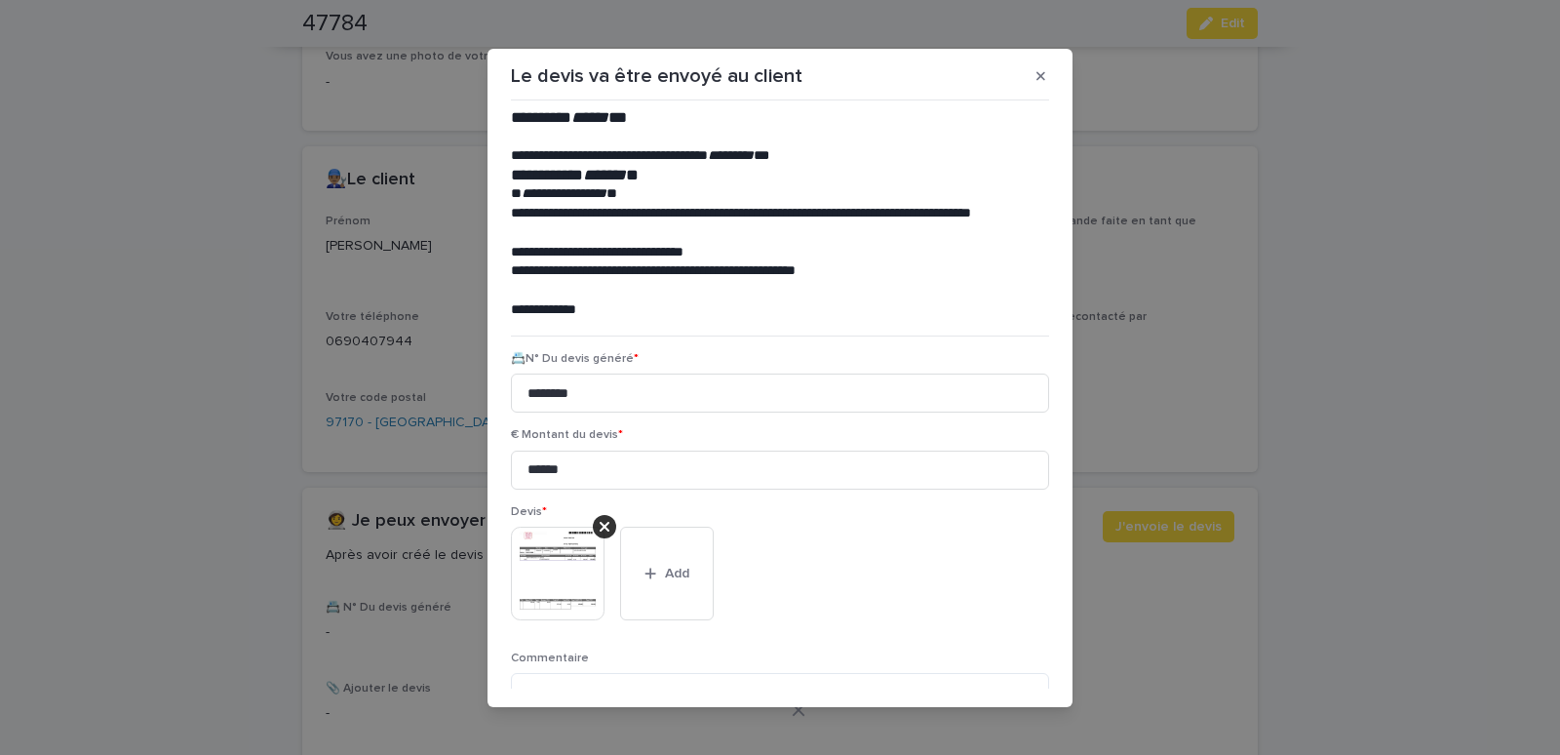
scroll to position [159, 0]
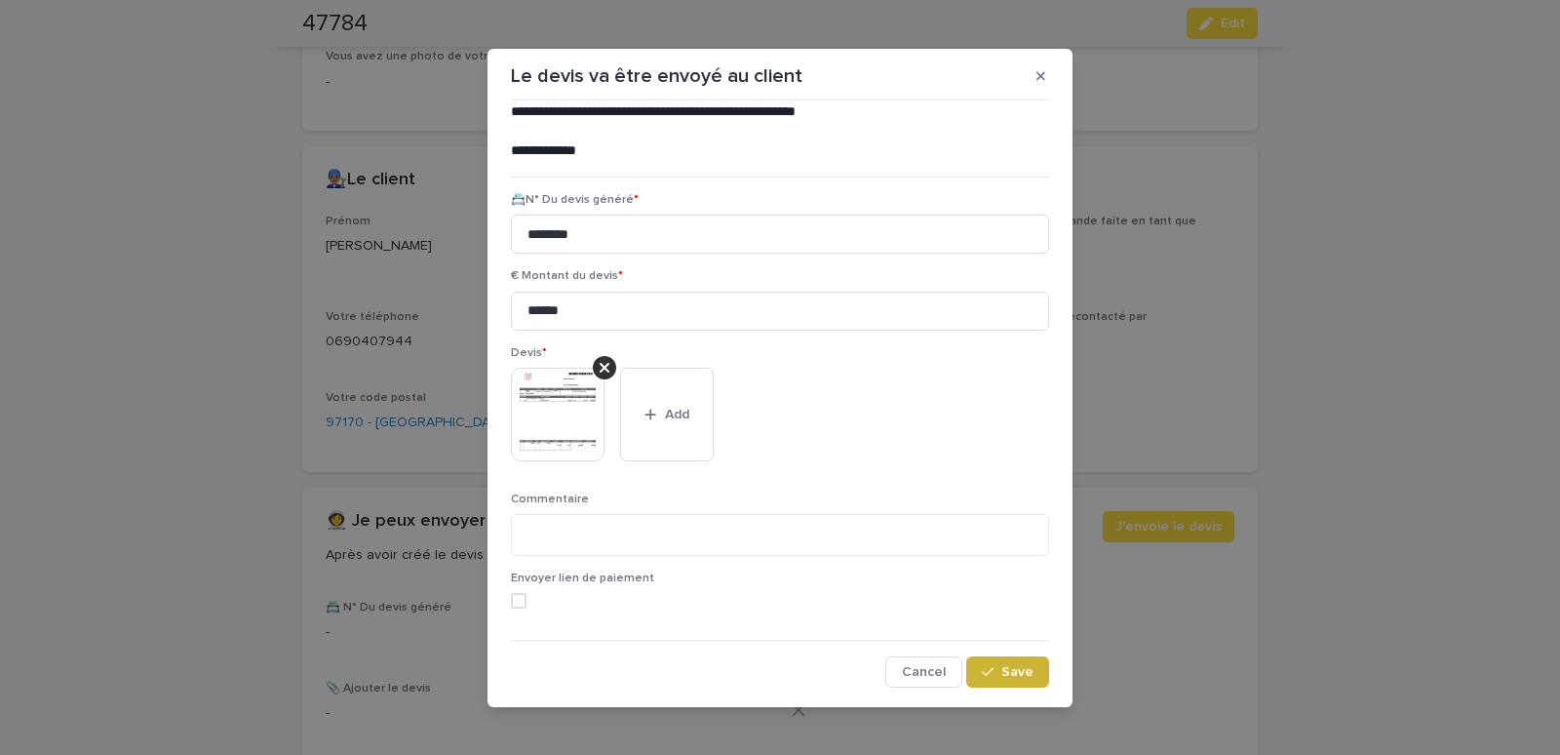
click at [992, 682] on button "Save" at bounding box center [1007, 671] width 83 height 31
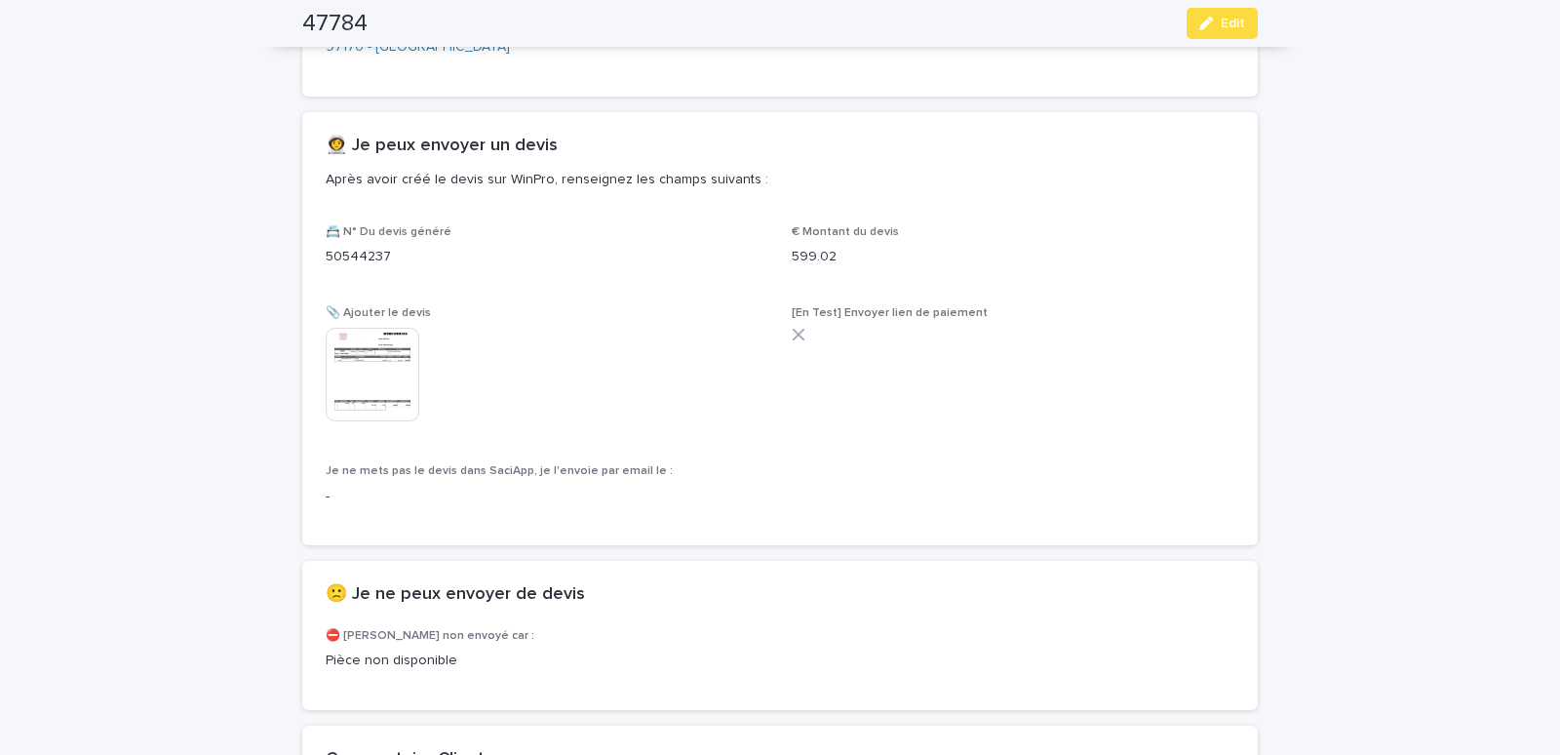
scroll to position [1319, 0]
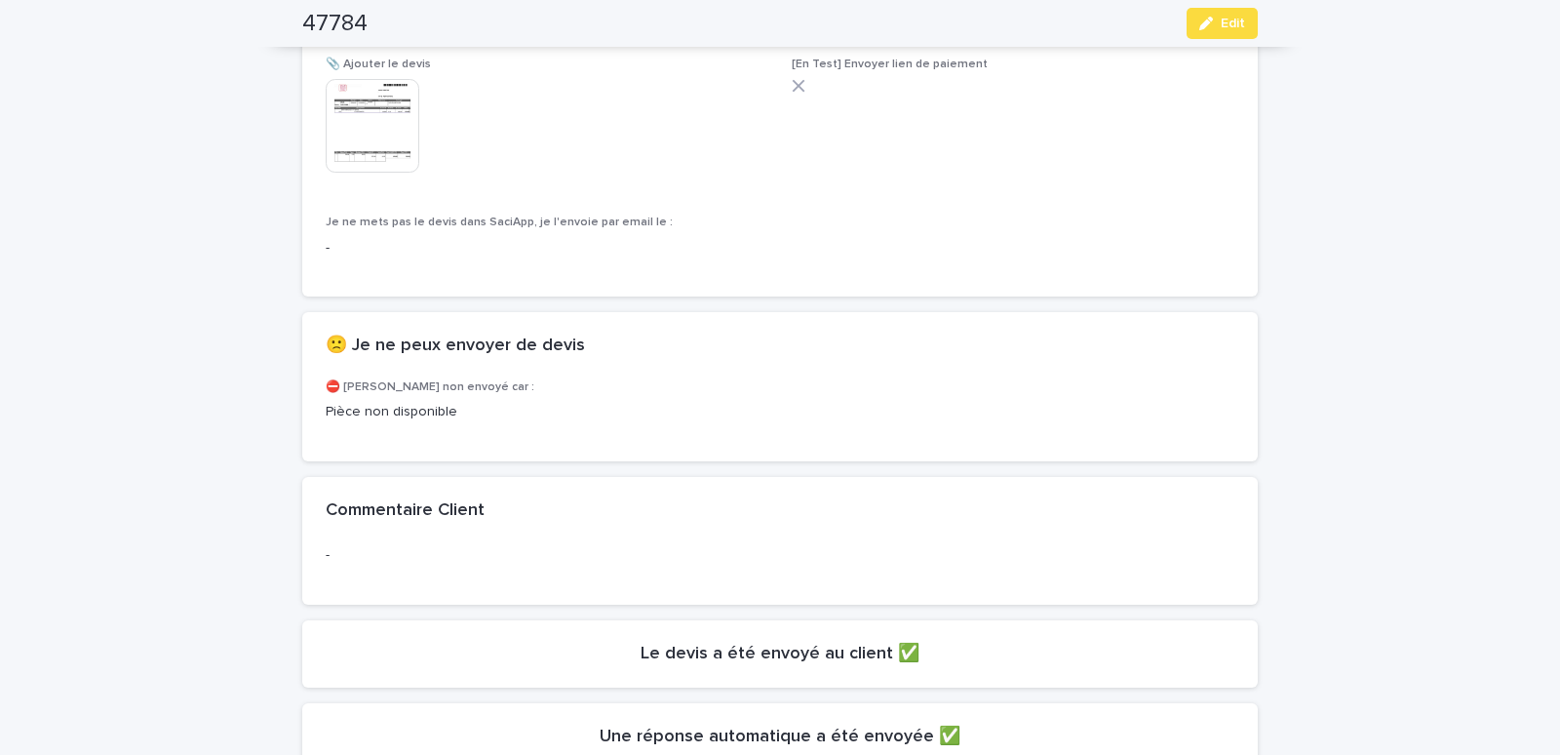
click at [459, 413] on p "Pièce non disponible" at bounding box center [780, 412] width 909 height 20
click at [394, 403] on p "Pièce non disponible" at bounding box center [780, 412] width 909 height 20
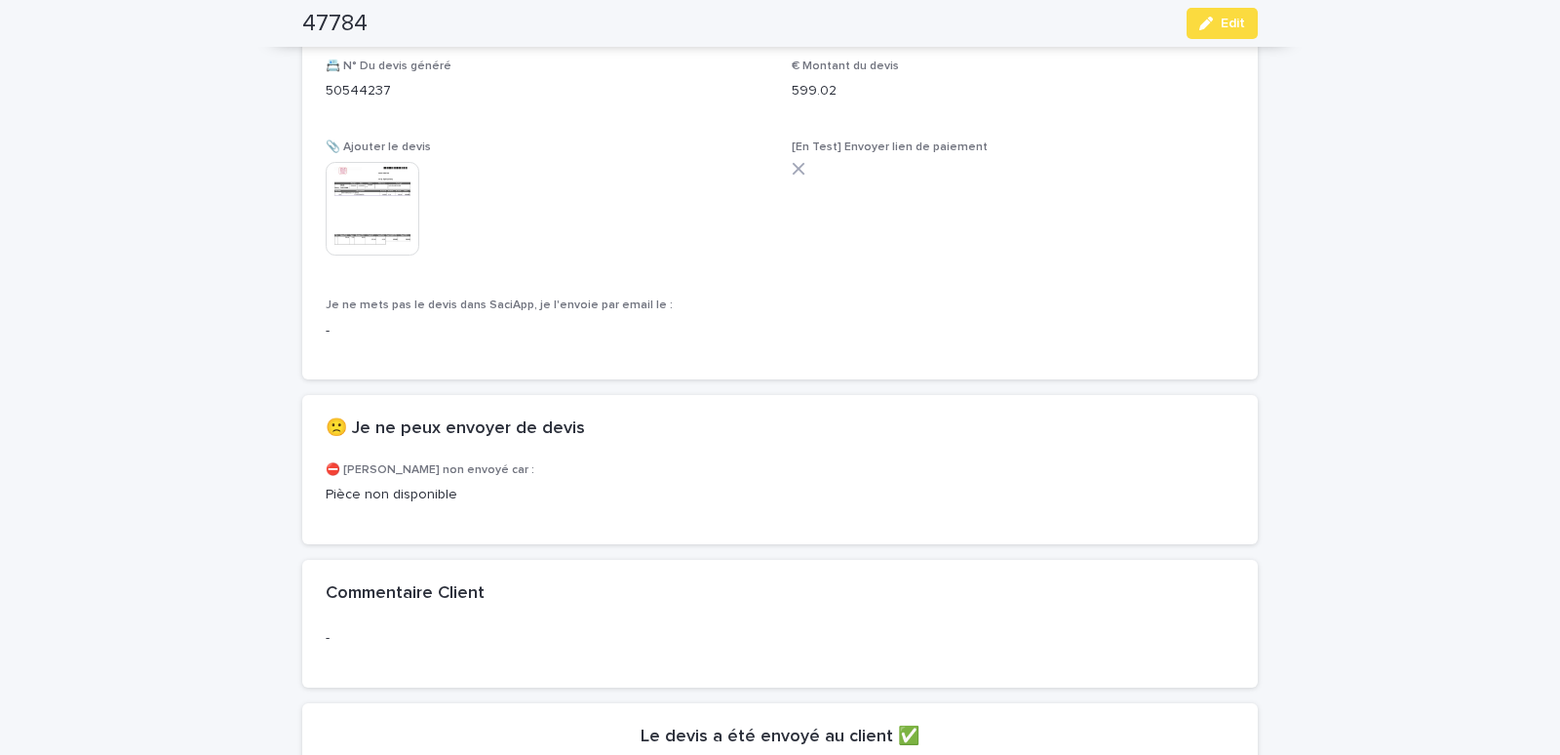
scroll to position [905, 0]
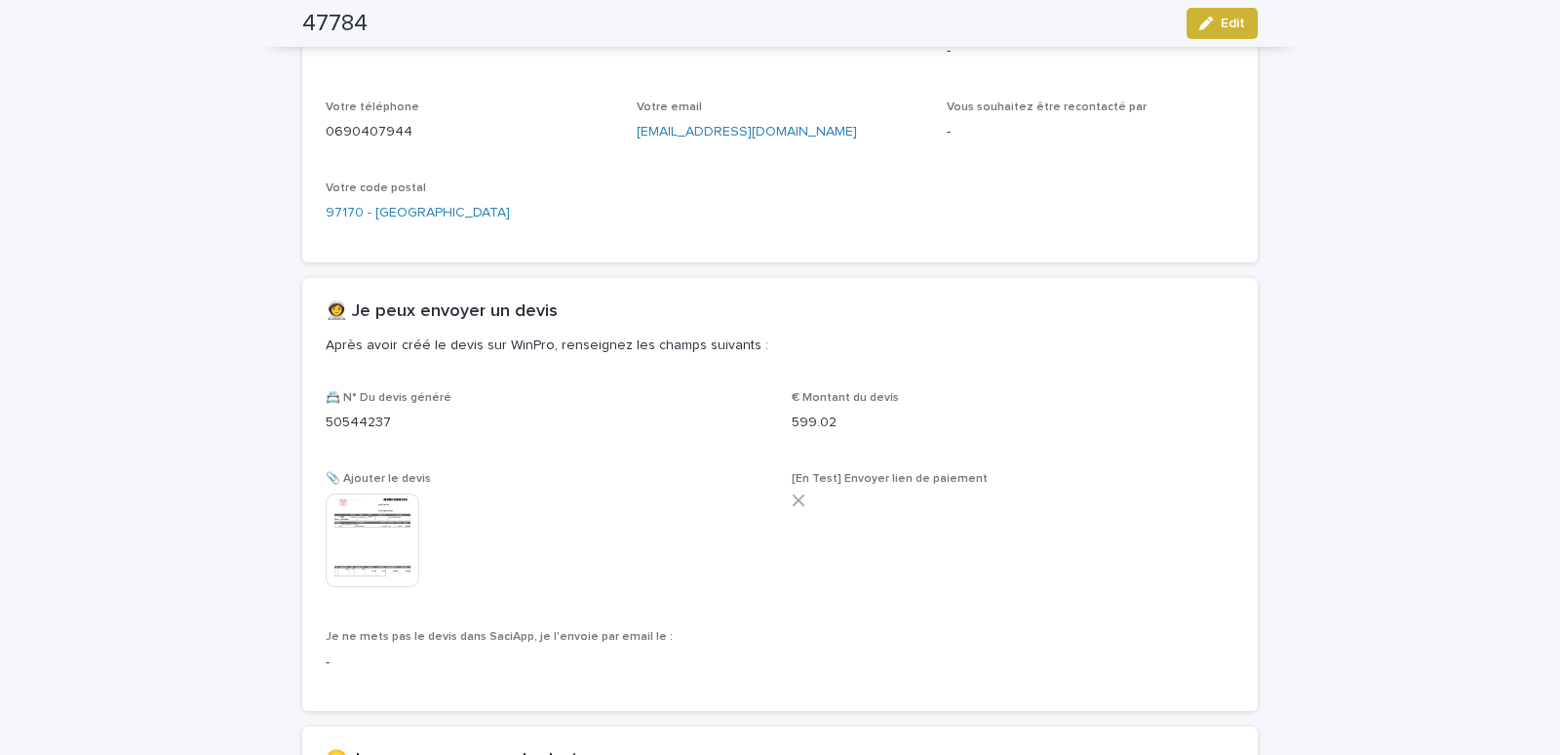
click at [1199, 24] on icon "button" at bounding box center [1206, 24] width 14 height 14
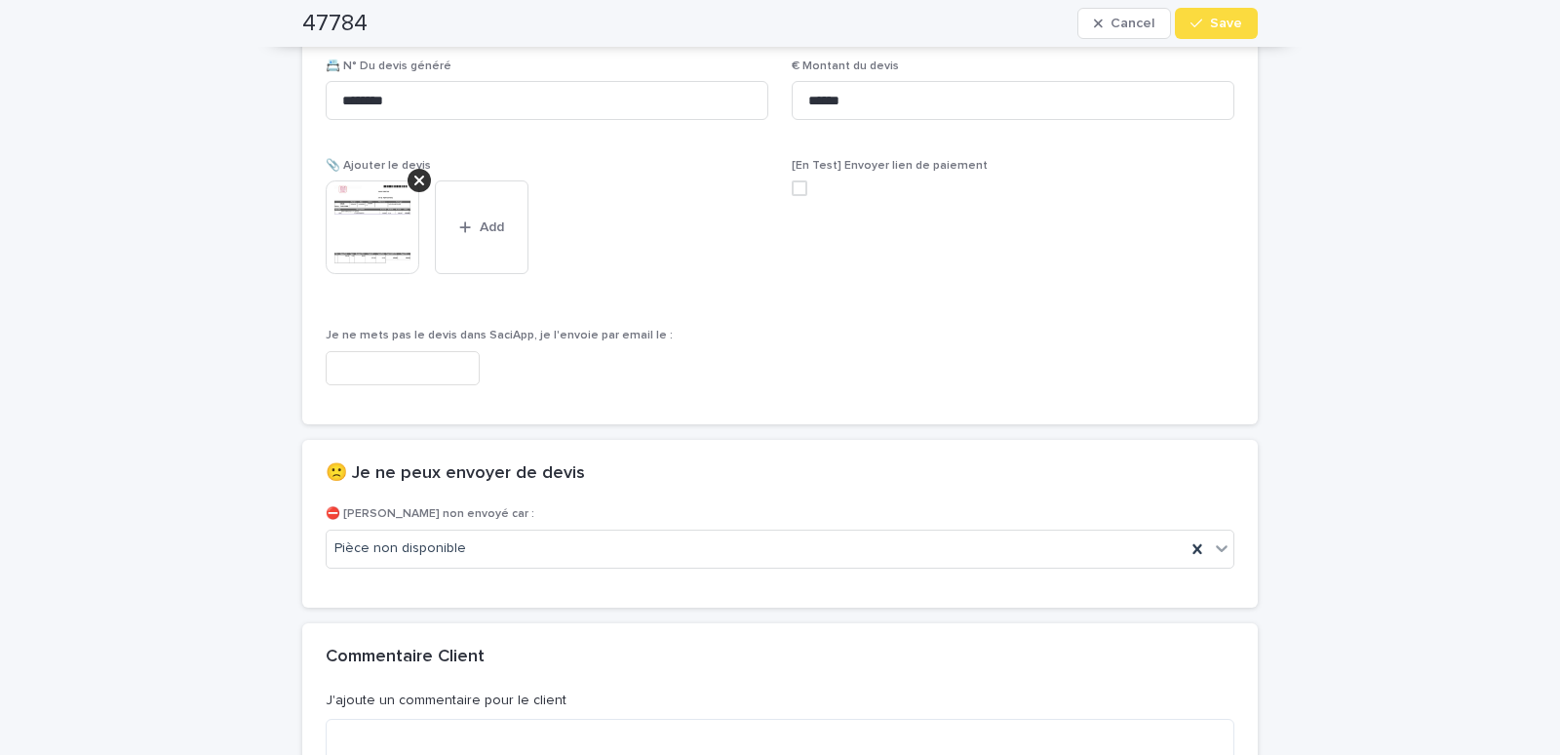
scroll to position [1319, 0]
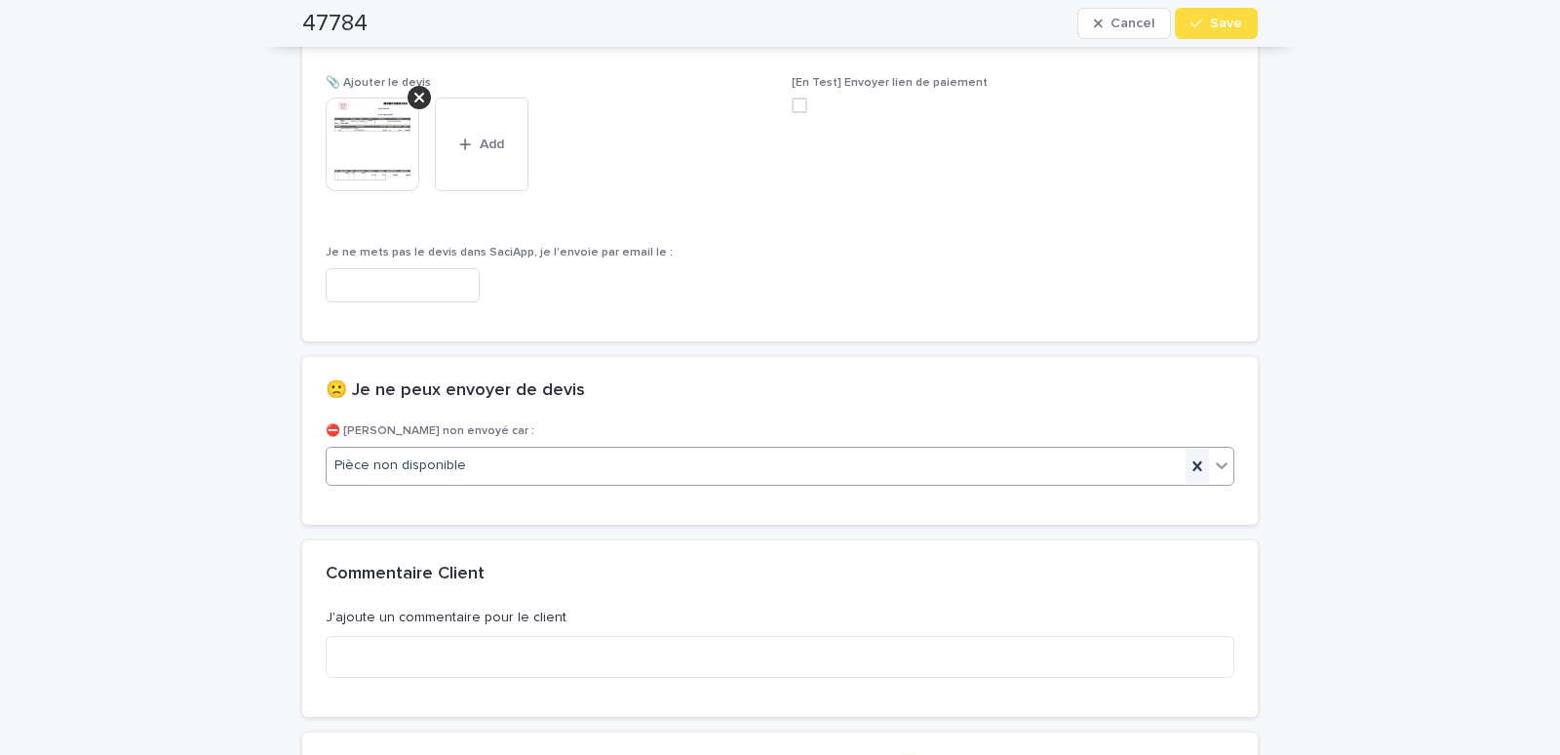
click at [1188, 466] on icon at bounding box center [1198, 466] width 20 height 20
click at [1210, 20] on span "Save" at bounding box center [1226, 24] width 32 height 14
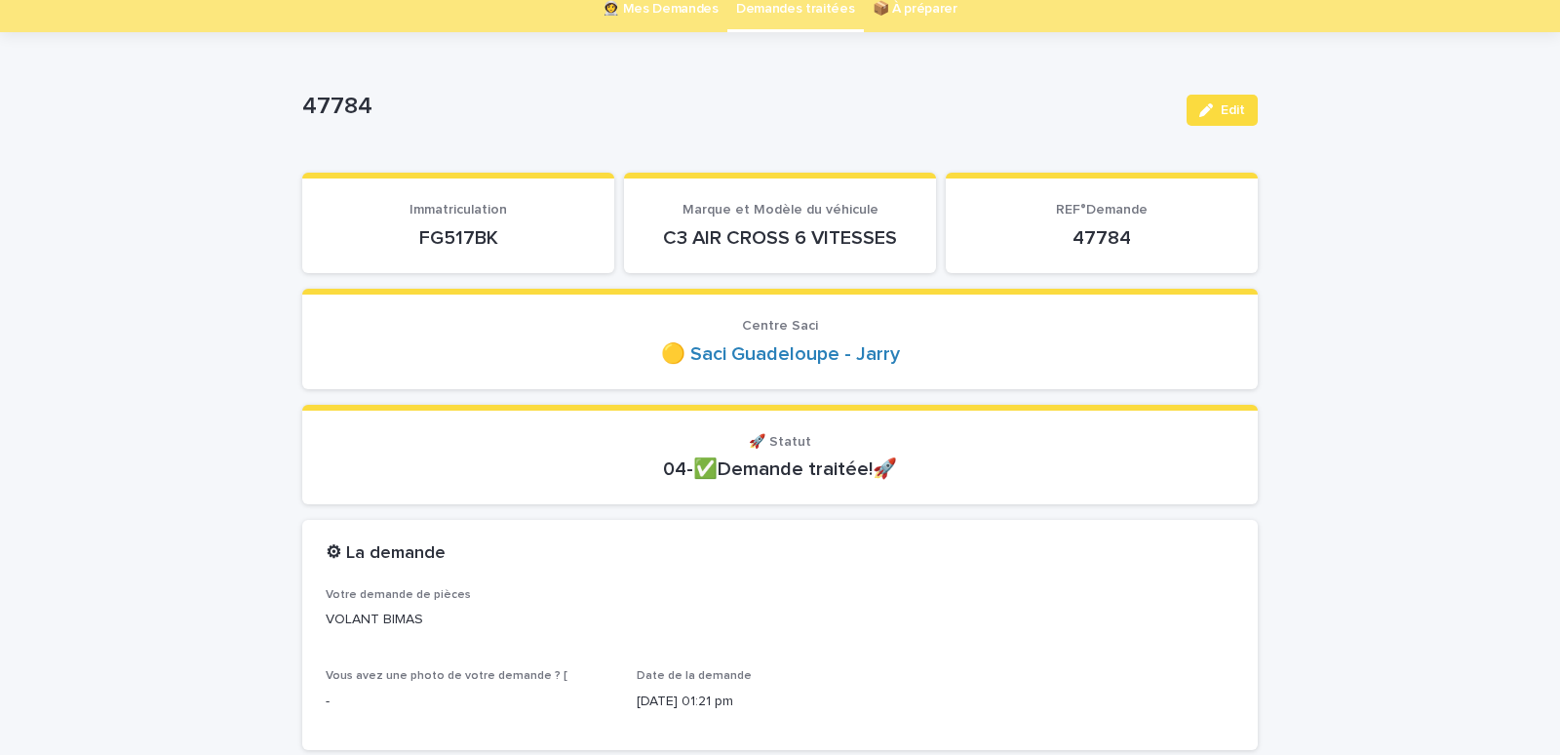
scroll to position [0, 0]
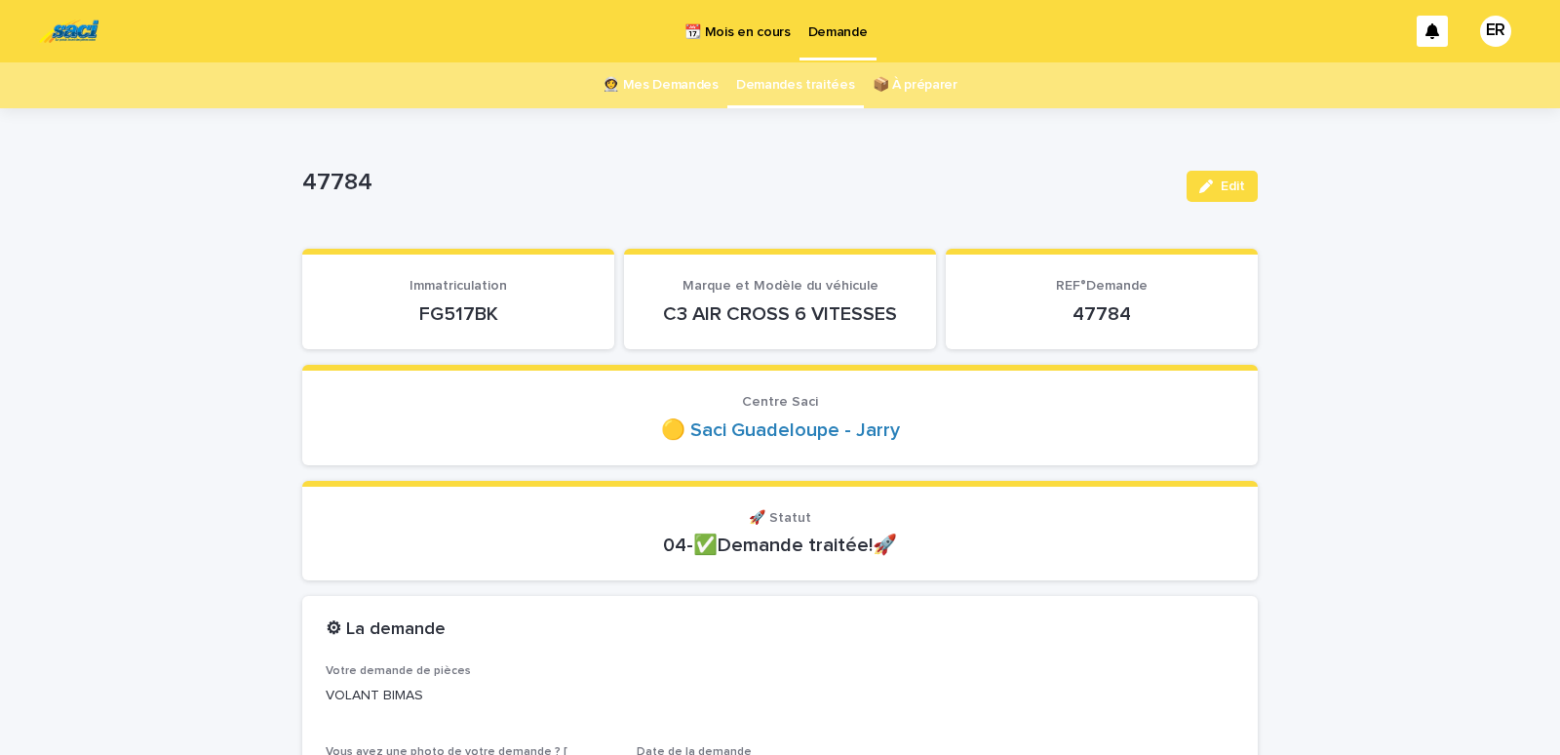
click at [646, 79] on link "👩‍🚀 Mes Demandes" at bounding box center [661, 85] width 116 height 46
